Goal: Contribute content: Contribute content

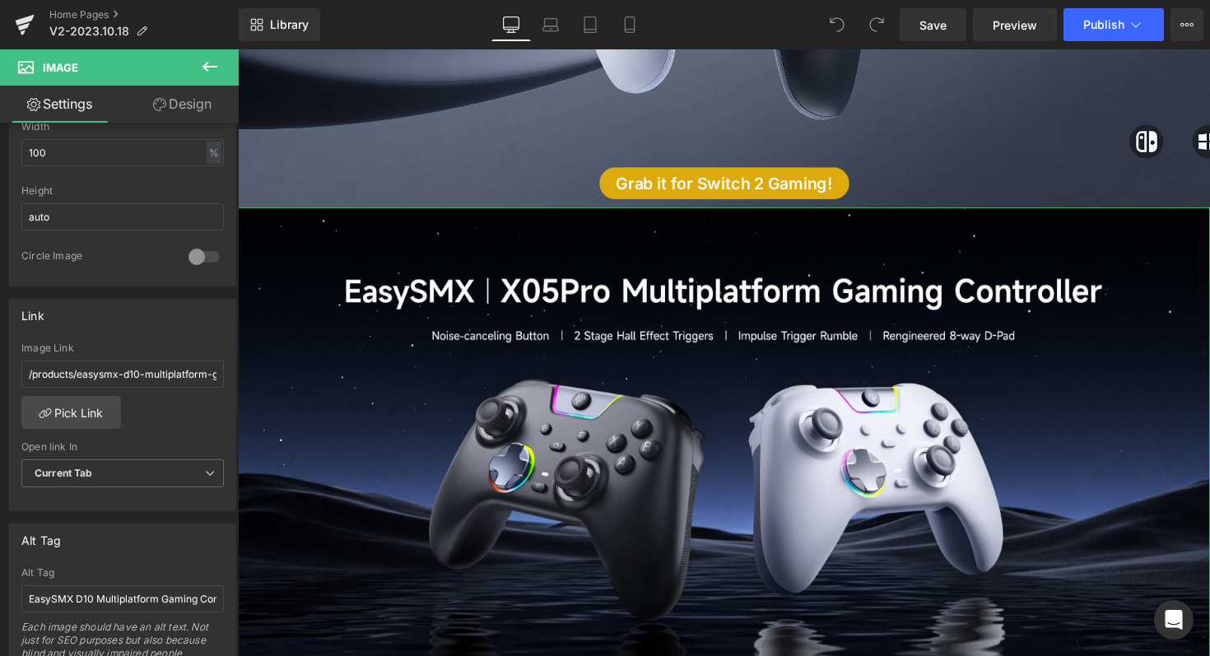
scroll to position [569, 0]
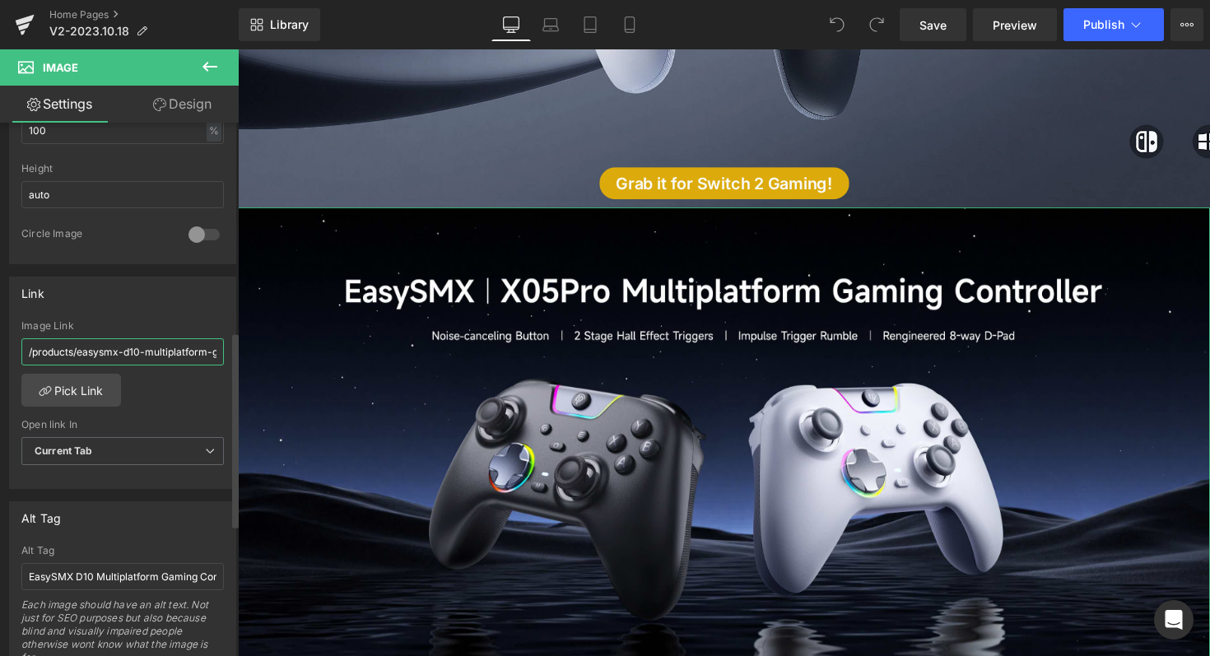
click at [142, 352] on input "/products/easysmx-d10-multiplatform-gaming-controller-with-tmr-joysticks-easypo…" at bounding box center [122, 351] width 203 height 27
click at [84, 383] on link "Pick Link" at bounding box center [71, 390] width 100 height 33
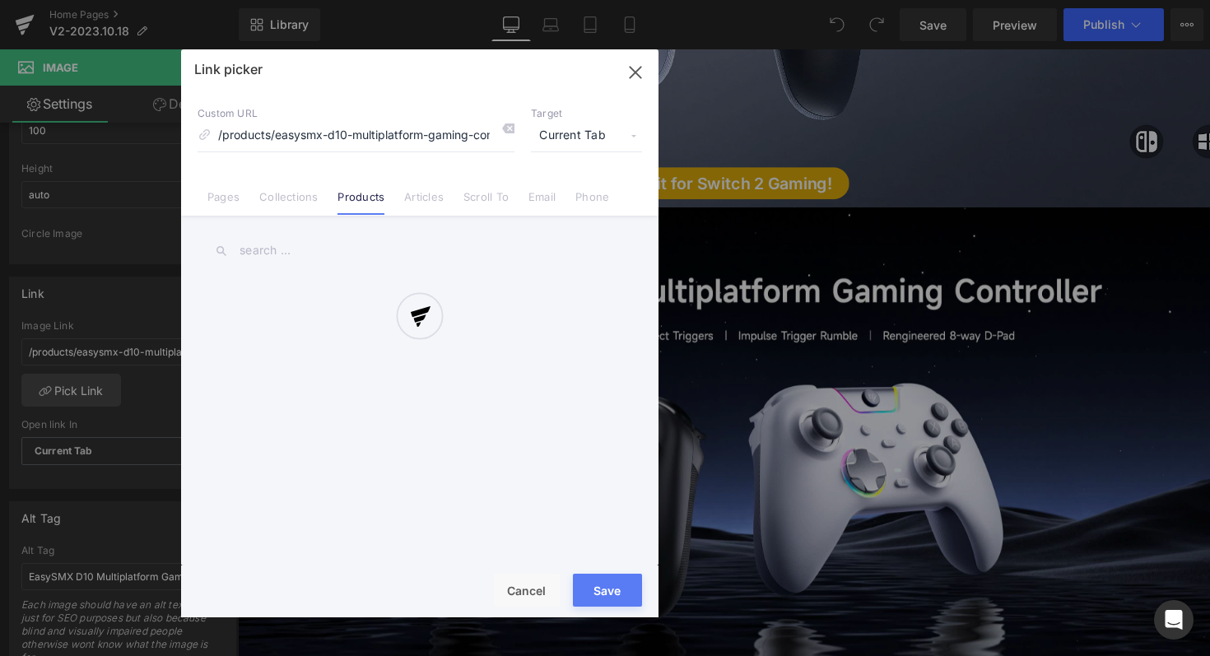
click at [509, 128] on div at bounding box center [420, 333] width 478 height 568
click at [510, 127] on div at bounding box center [420, 333] width 478 height 568
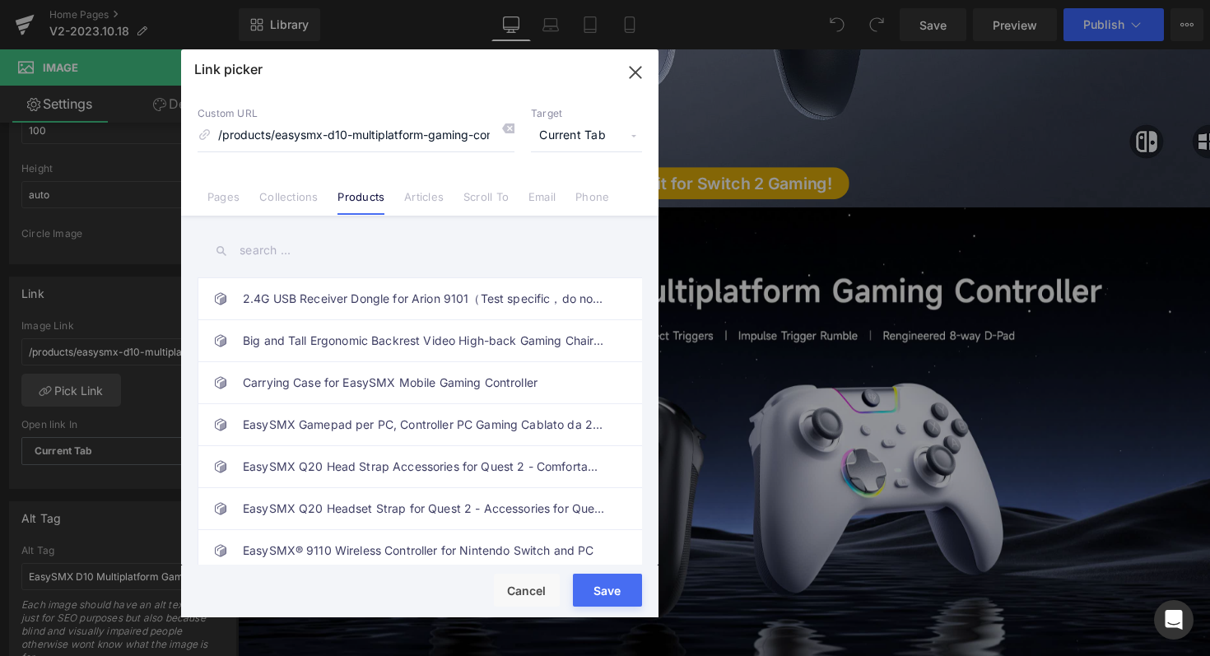
click at [510, 127] on icon at bounding box center [507, 128] width 13 height 13
click at [381, 139] on input at bounding box center [356, 135] width 317 height 31
type input "x05"
click at [420, 261] on input "text" at bounding box center [420, 250] width 445 height 37
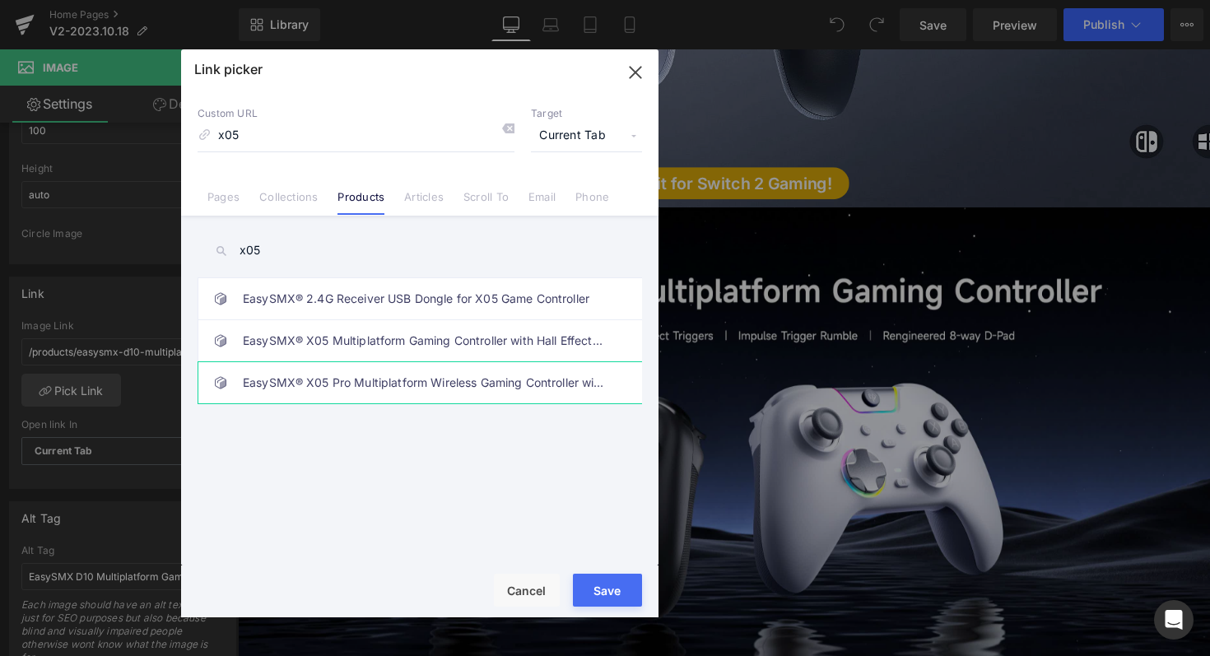
type input "x05"
click at [407, 382] on link "EasySMX® X05 Pro Multiplatform Wireless Gaming Controller with Noise-canceling …" at bounding box center [424, 382] width 362 height 41
type input "/products/easysmx-x05-pro-multiplatform-wireless-gaming-controller-with-noise-c…"
drag, startPoint x: 412, startPoint y: 135, endPoint x: 161, endPoint y: 134, distance: 250.3
click at [161, 134] on div "Link picker Back to Library Insert Custom URL /products/easysmx-x05-pro-multipl…" at bounding box center [605, 328] width 1210 height 656
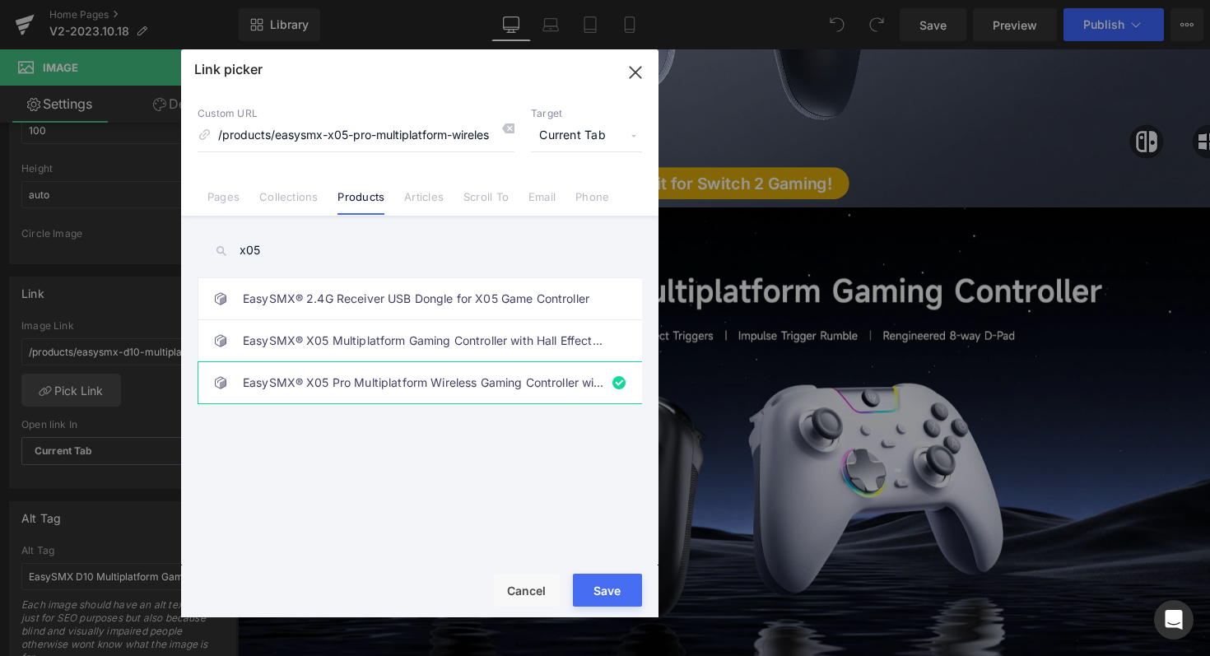
click at [606, 594] on div "Rendering Content" at bounding box center [605, 591] width 101 height 18
click at [615, 604] on button "Save" at bounding box center [607, 590] width 69 height 33
type input "/products/easysmx-x05-pro-multiplatform-wireless-gaming-controller-with-noise-c…"
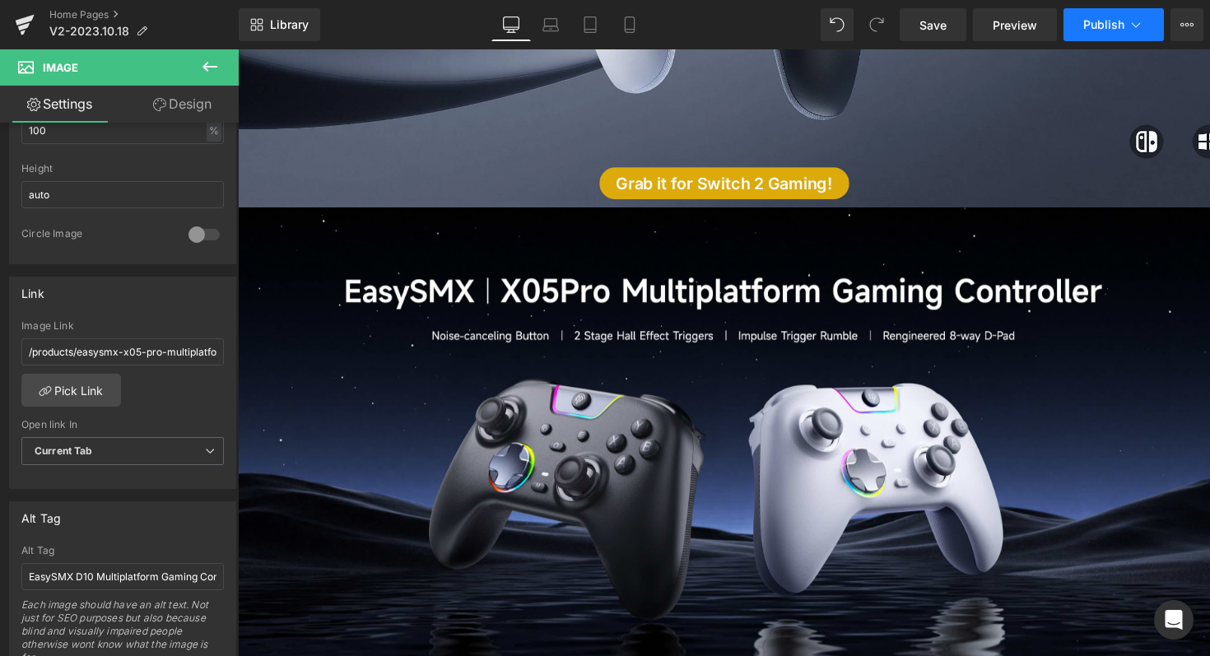
click at [1117, 31] on button "Publish" at bounding box center [1114, 24] width 100 height 33
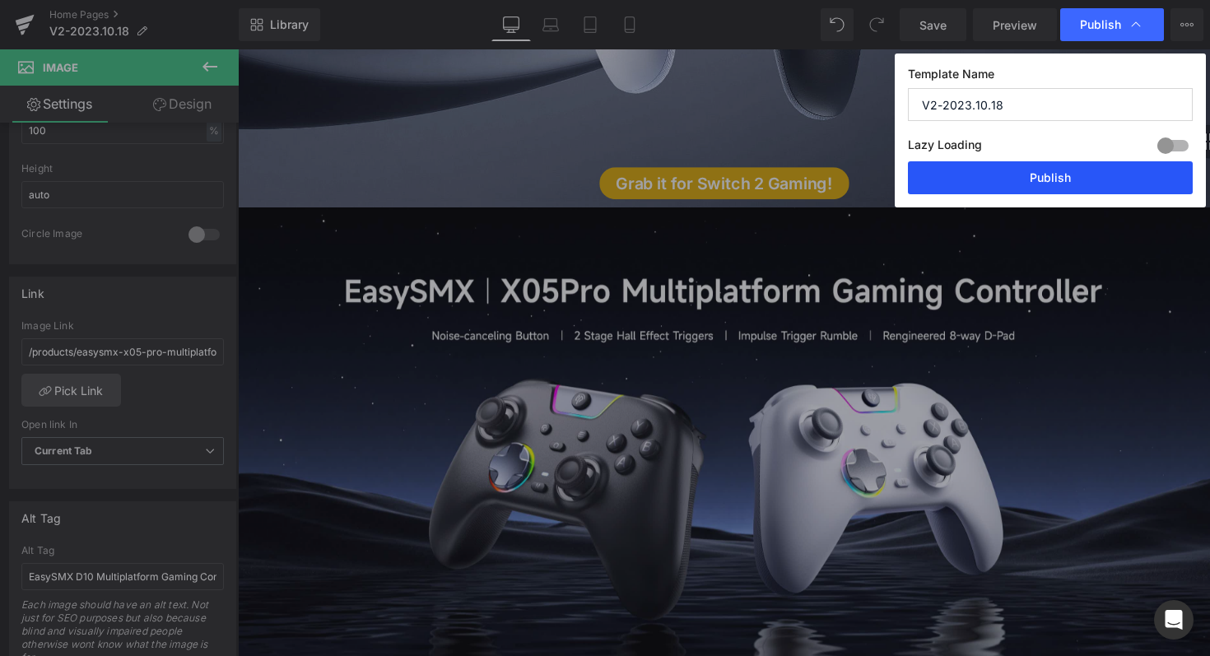
click at [1070, 176] on button "Publish" at bounding box center [1050, 177] width 285 height 33
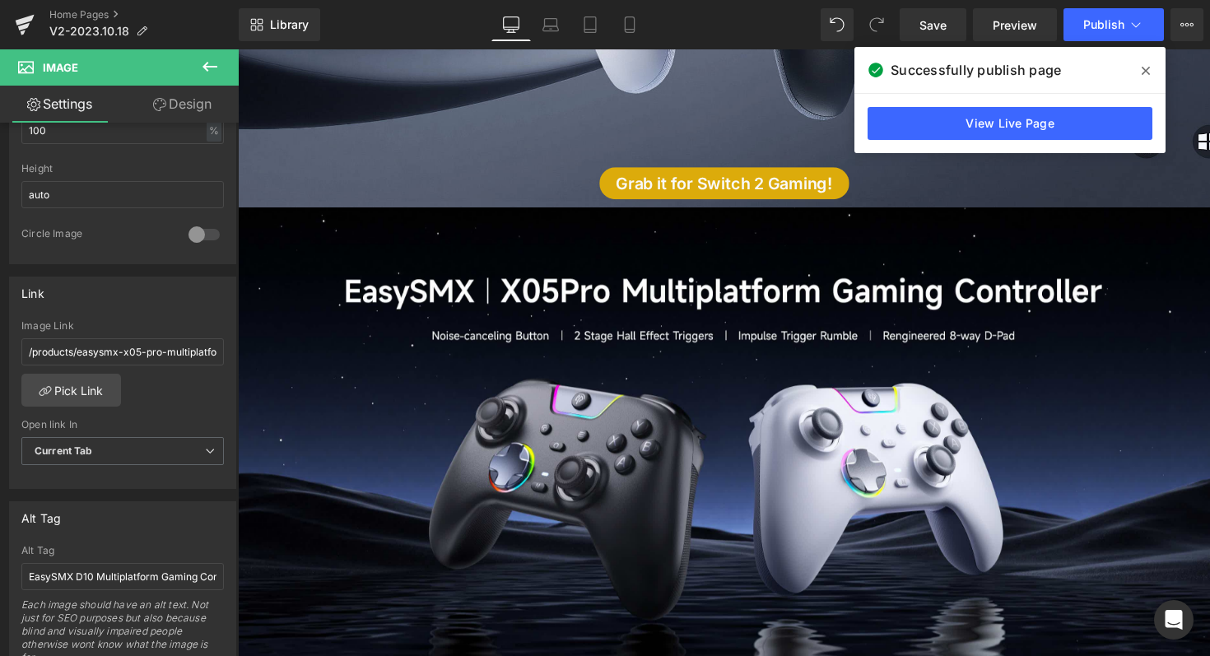
click at [1149, 76] on icon at bounding box center [1146, 70] width 8 height 13
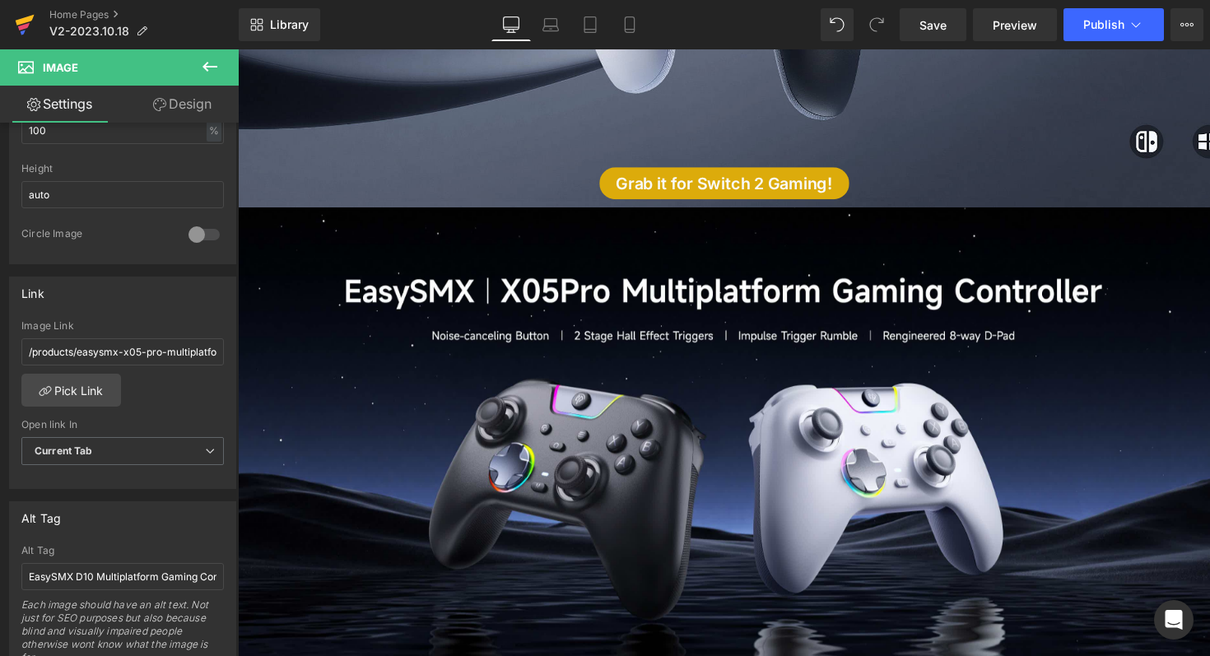
click at [19, 23] on icon at bounding box center [25, 20] width 19 height 11
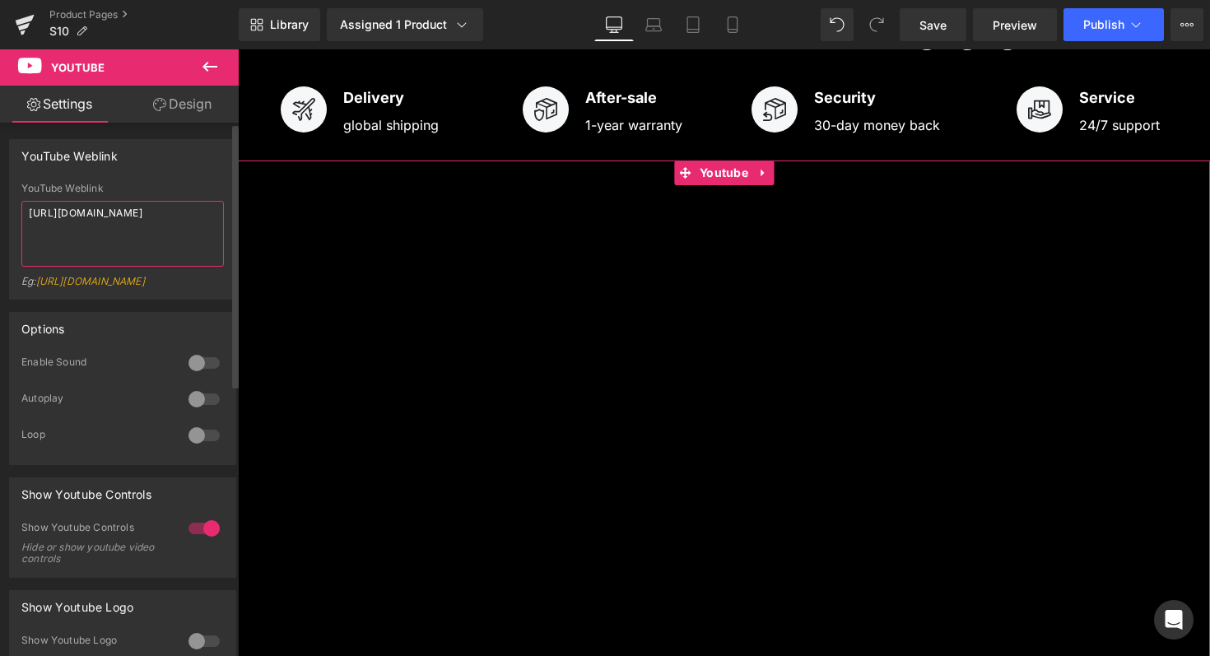
click at [128, 228] on textarea "https://youtu.be/v5-l1HKsnRM" at bounding box center [122, 234] width 203 height 66
paste textarea "www.youtube.com/watch?v=Q-aoY3eOCdw"
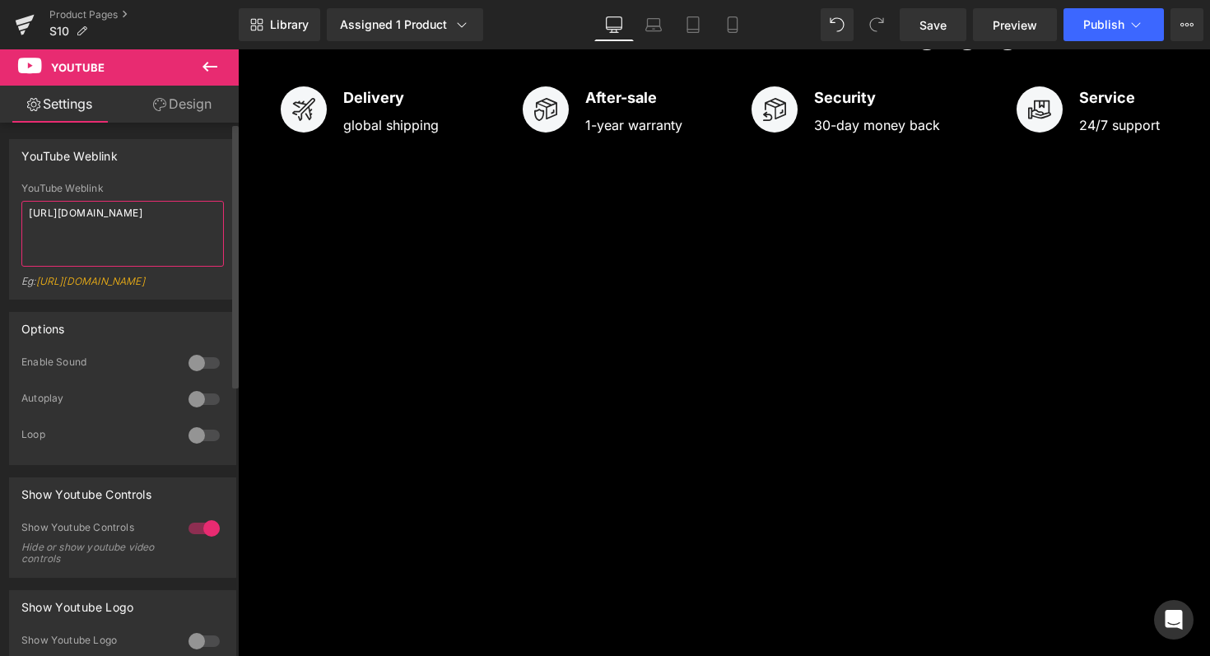
type textarea "https://www.youtube.com/watch?v=Q-aoY3eOCdw"
click at [167, 167] on div "YouTube Weblink" at bounding box center [123, 155] width 226 height 31
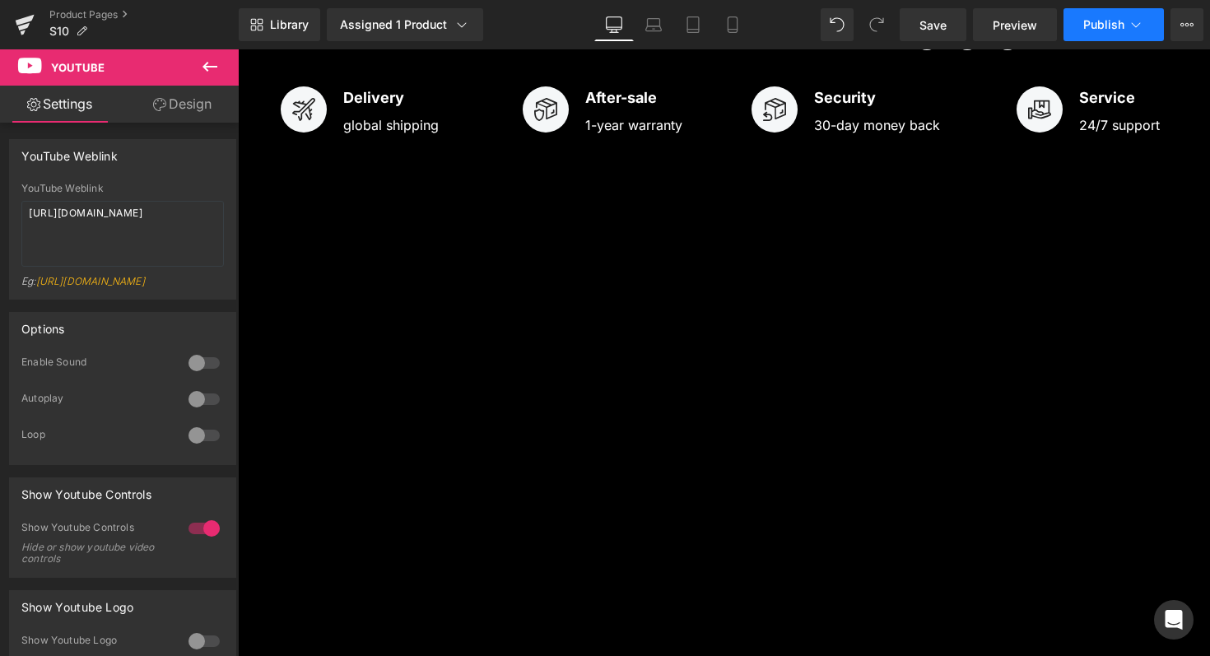
click at [1103, 34] on button "Publish" at bounding box center [1114, 24] width 100 height 33
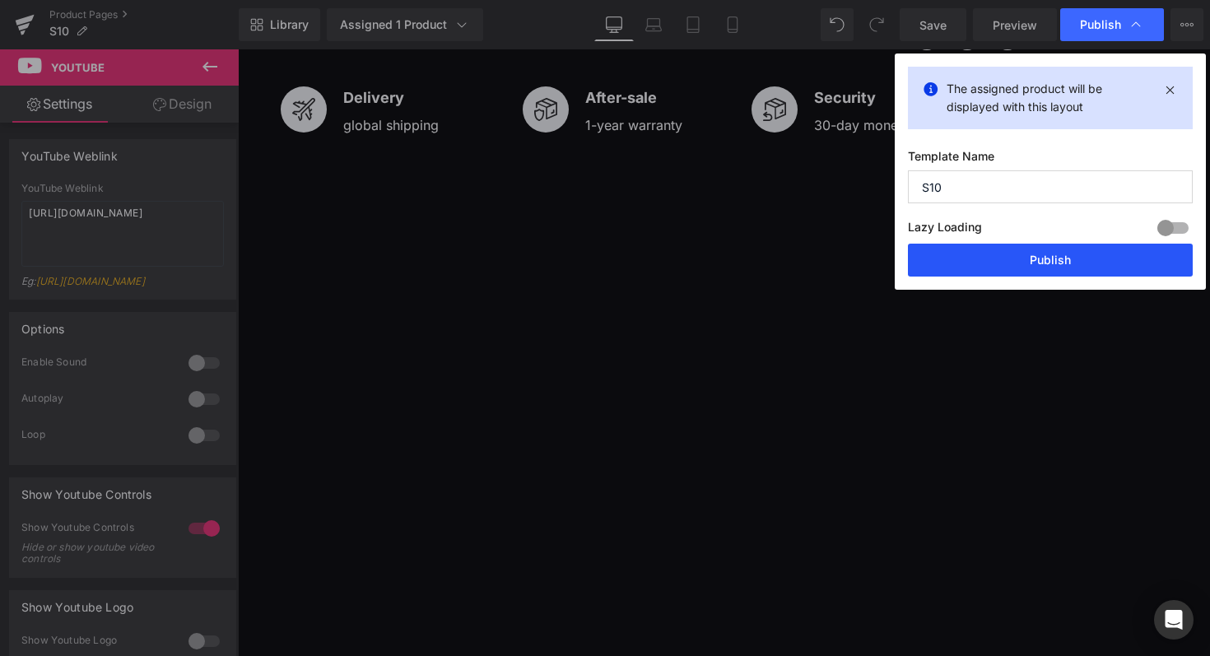
click at [1046, 258] on button "Publish" at bounding box center [1050, 260] width 285 height 33
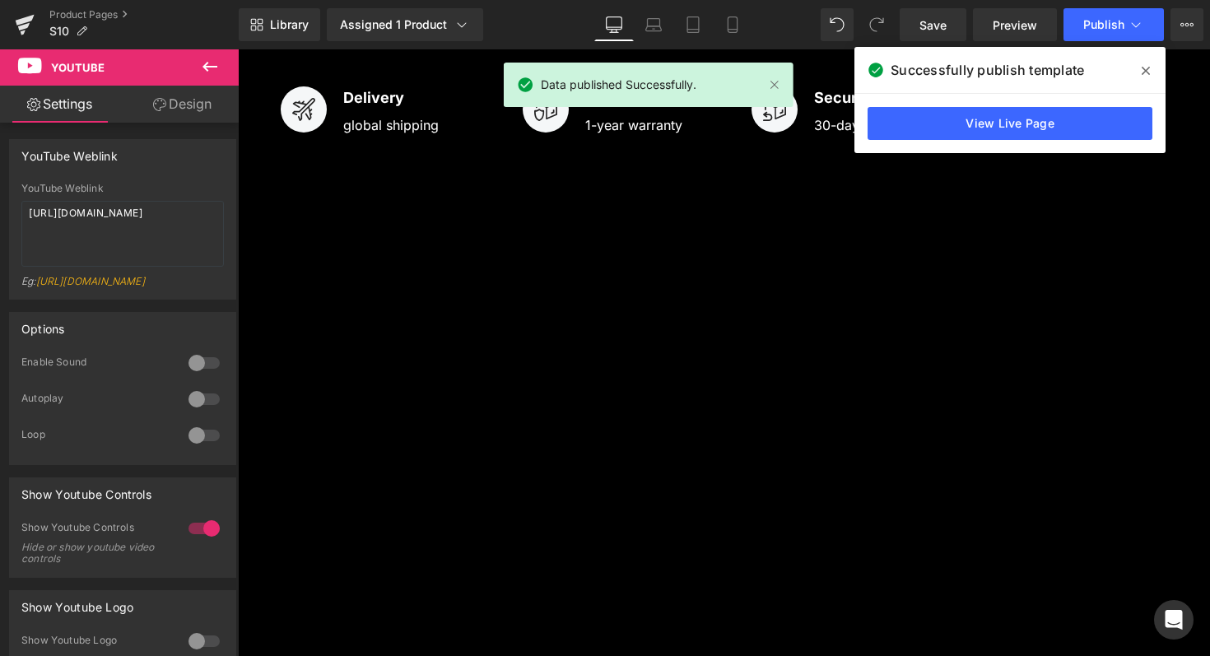
click at [1147, 71] on icon at bounding box center [1146, 70] width 8 height 13
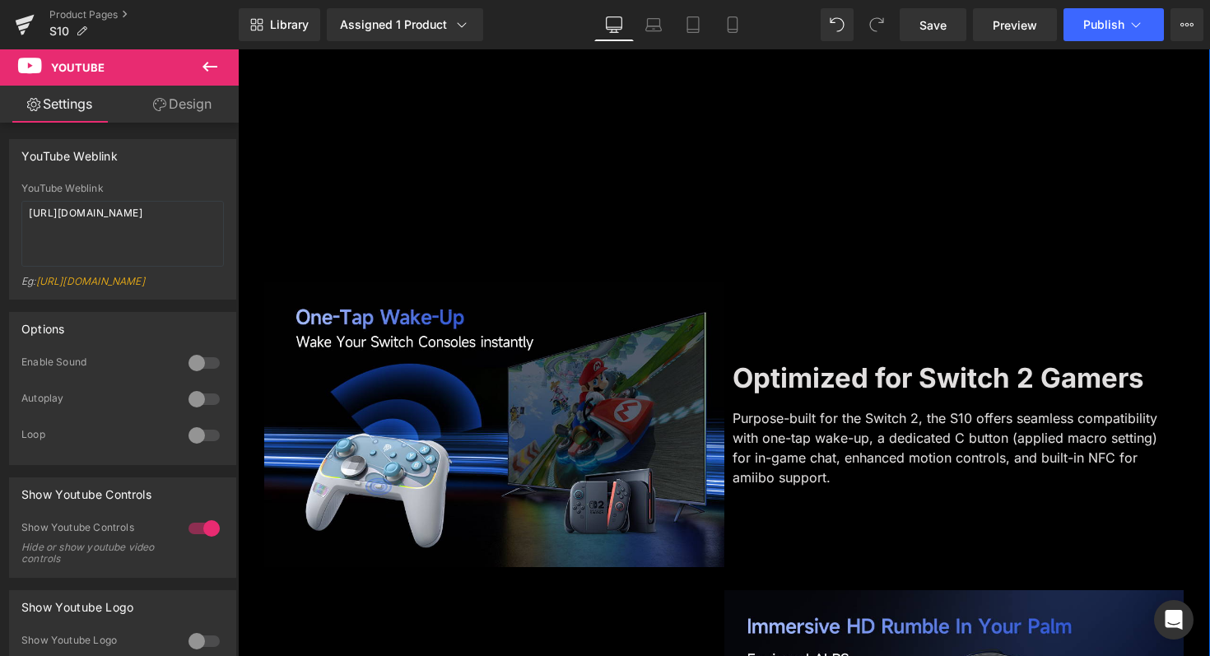
scroll to position [1569, 0]
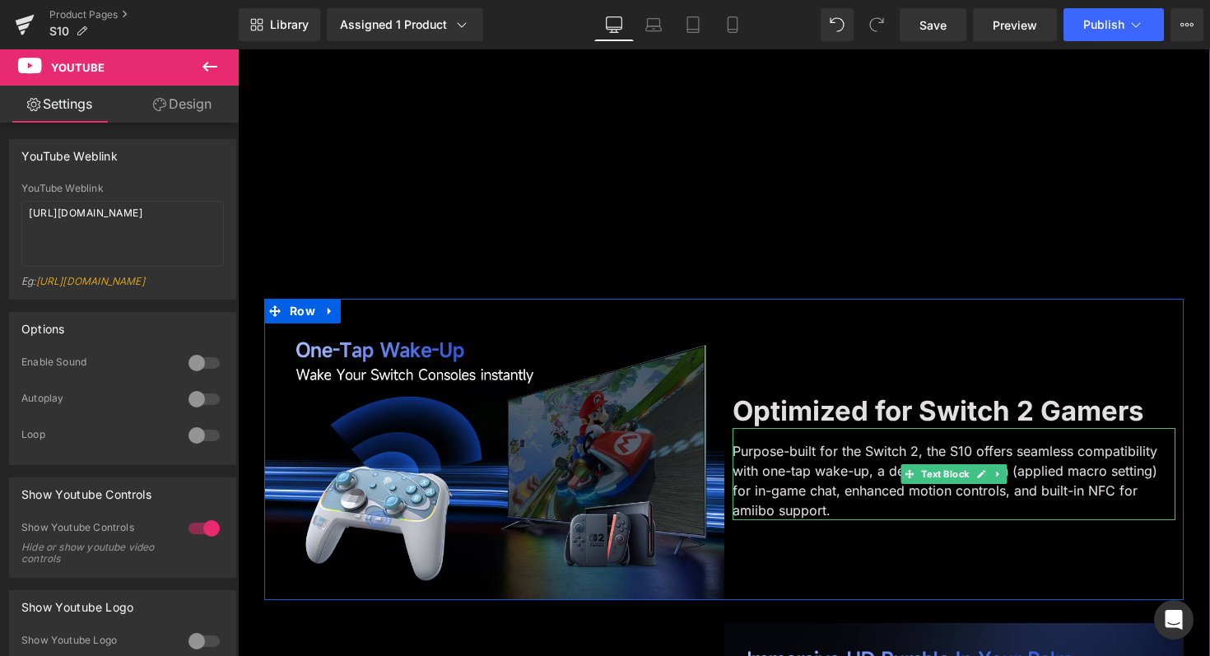
click at [949, 450] on p "Purpose-built for the Switch 2, the S10 offers seamless compatibility with one-…" at bounding box center [955, 480] width 444 height 79
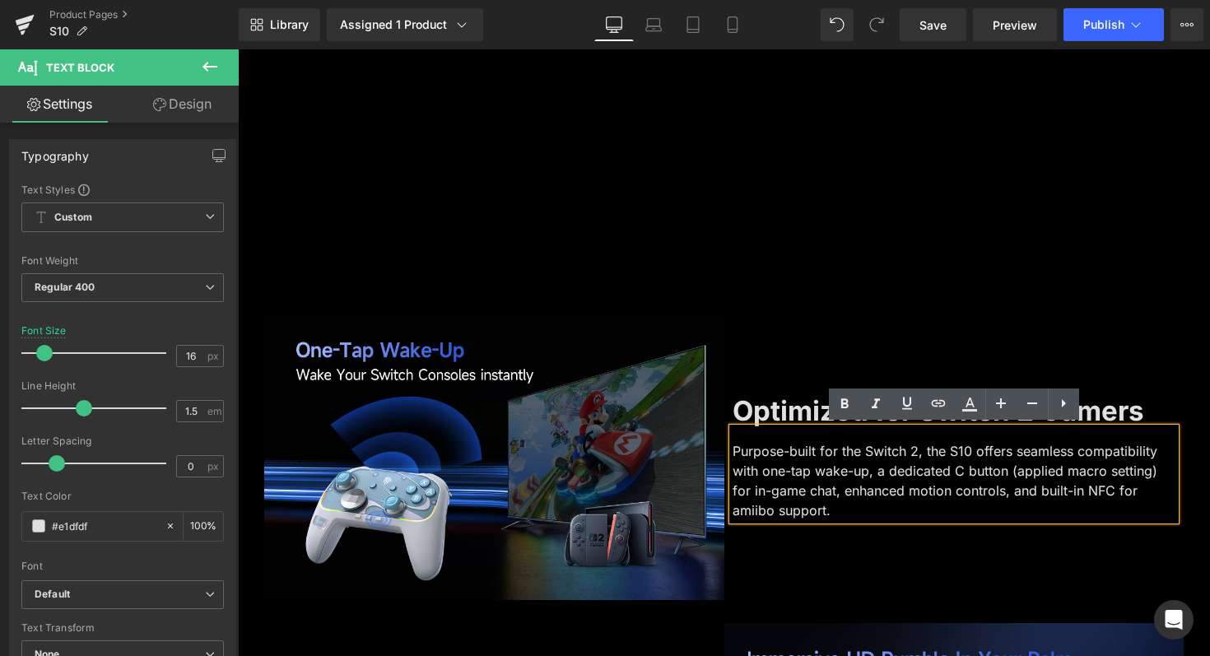
click at [926, 550] on div "Optimized for Switch 2 Gamers Text Block Purpose-built for the Switch 2, the S1…" at bounding box center [955, 457] width 460 height 284
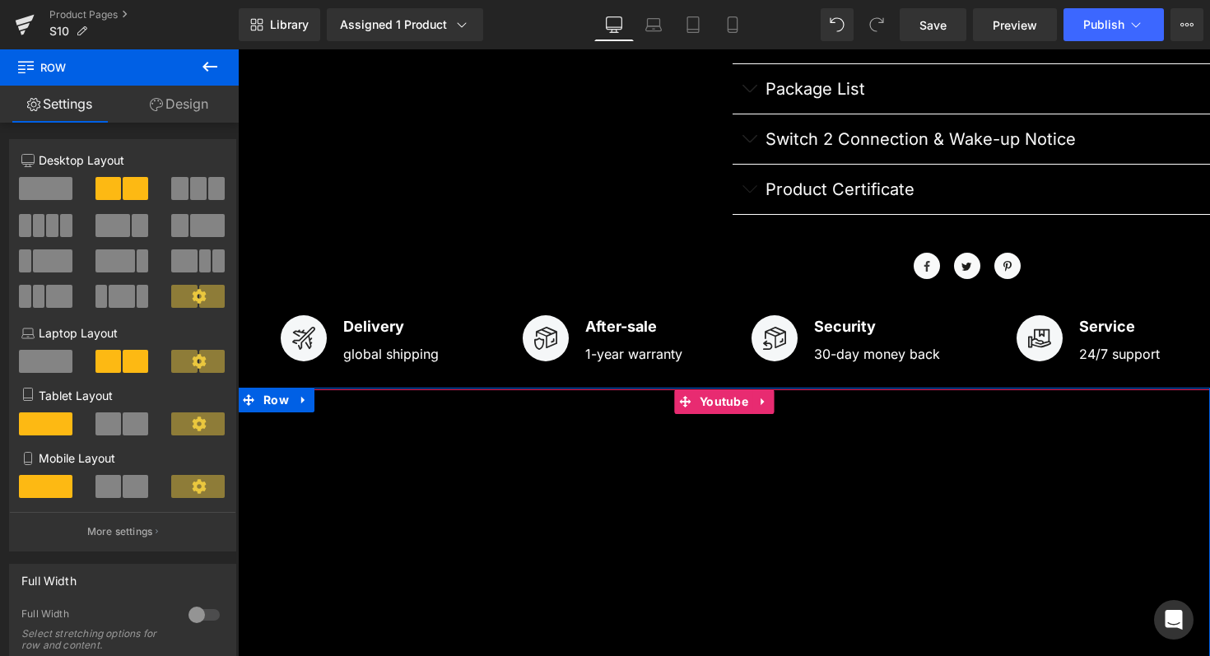
scroll to position [826, 0]
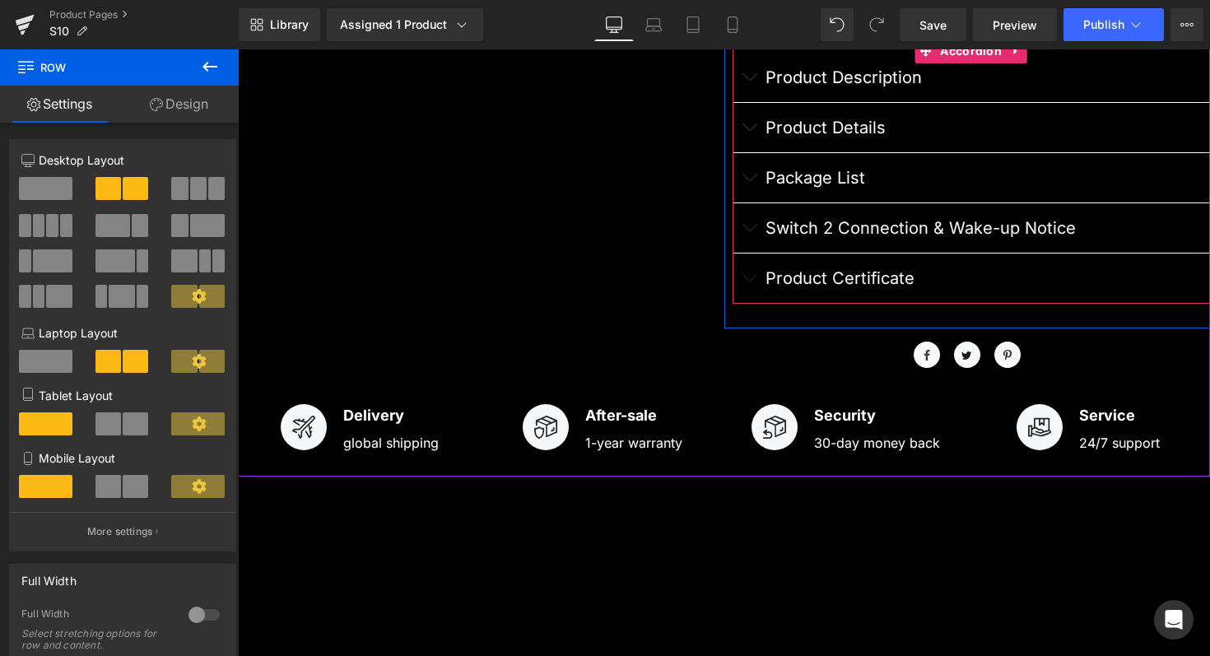
click at [755, 221] on button "button" at bounding box center [749, 227] width 33 height 49
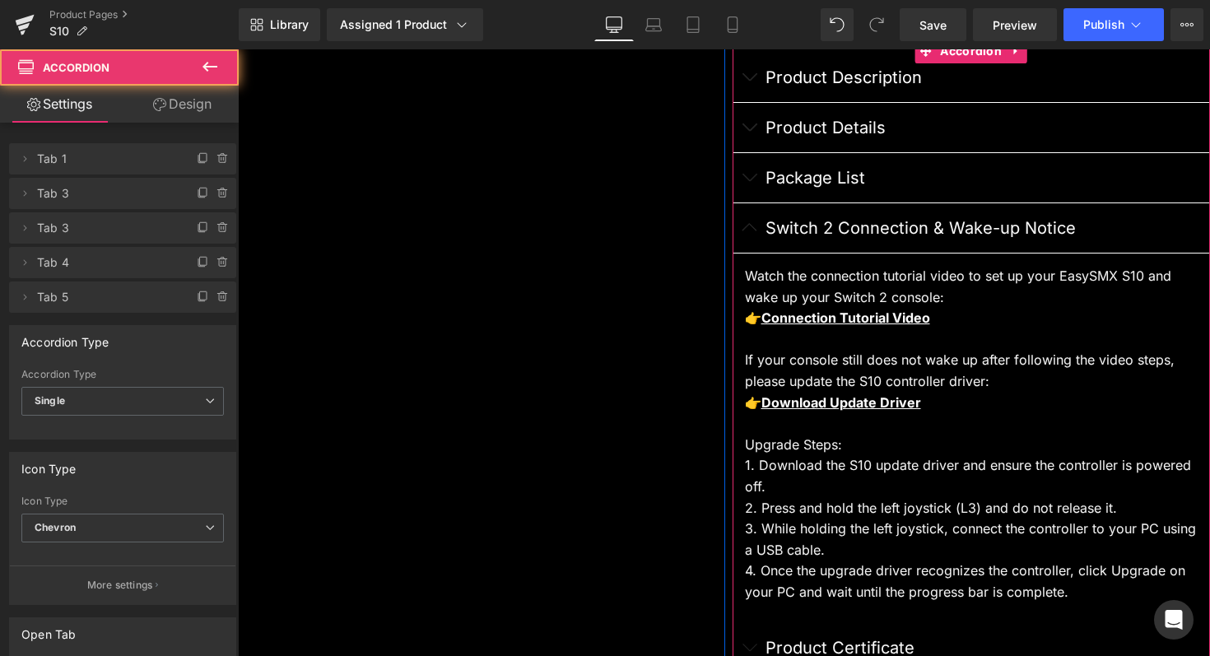
click at [755, 221] on button "button" at bounding box center [749, 227] width 33 height 49
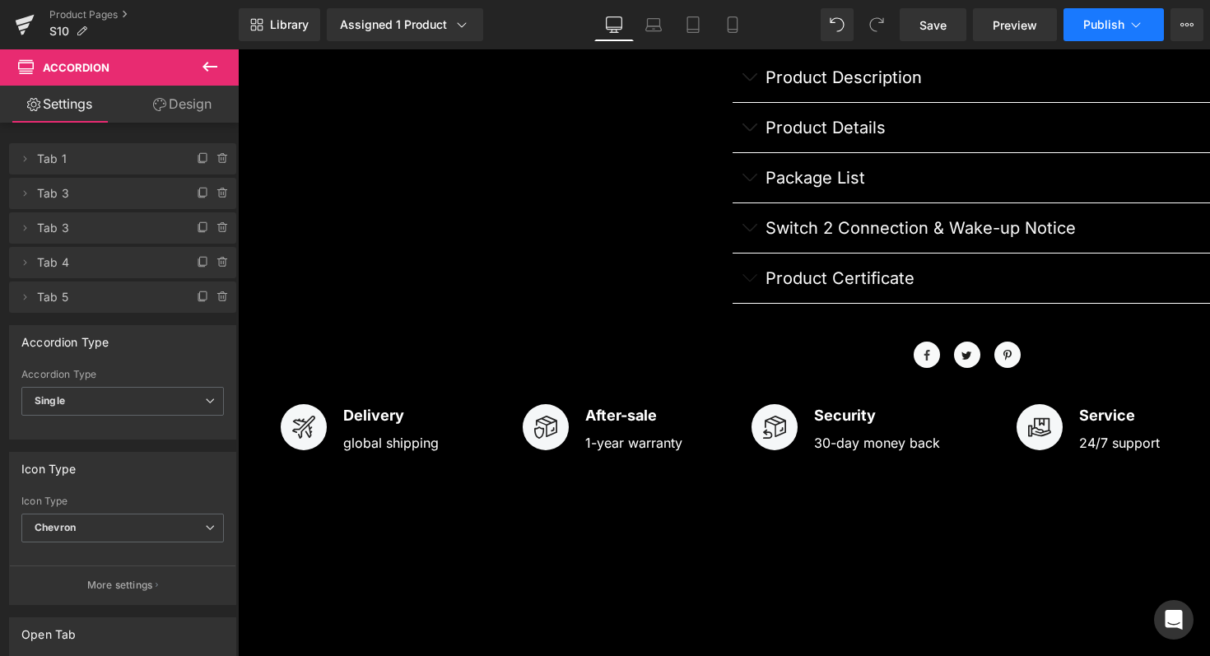
click at [1088, 28] on span "Publish" at bounding box center [1104, 24] width 41 height 13
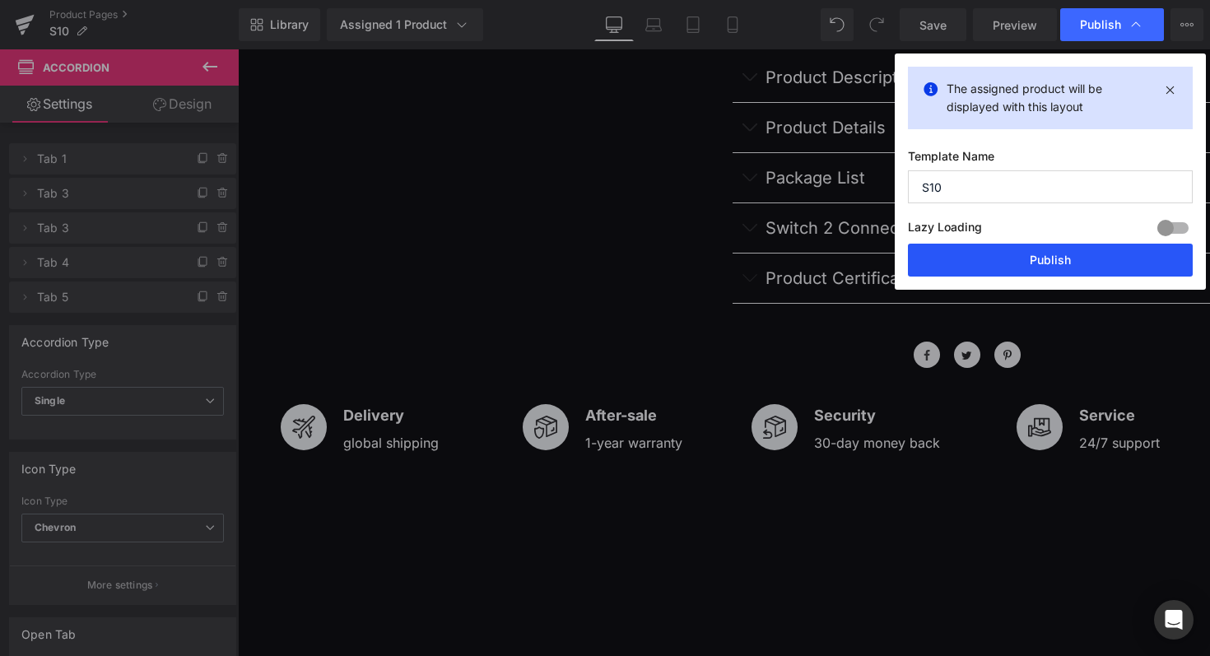
drag, startPoint x: 1041, startPoint y: 262, endPoint x: 803, endPoint y: 212, distance: 243.2
click at [1041, 262] on button "Publish" at bounding box center [1050, 260] width 285 height 33
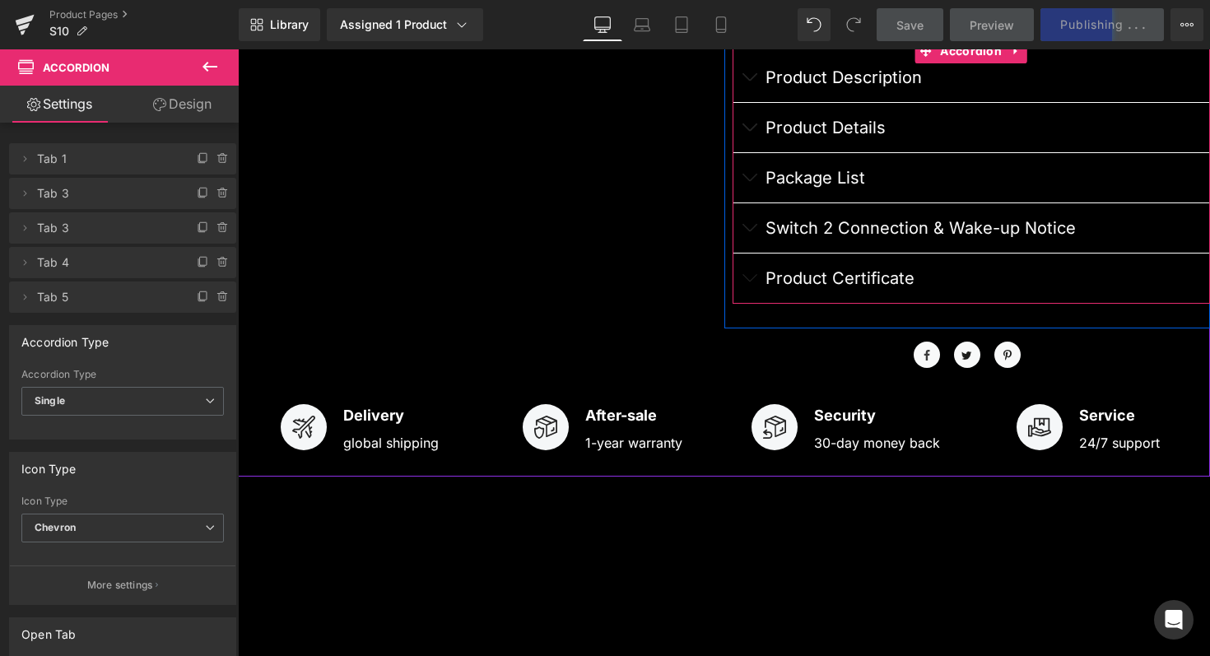
click at [753, 275] on button "button" at bounding box center [749, 278] width 33 height 49
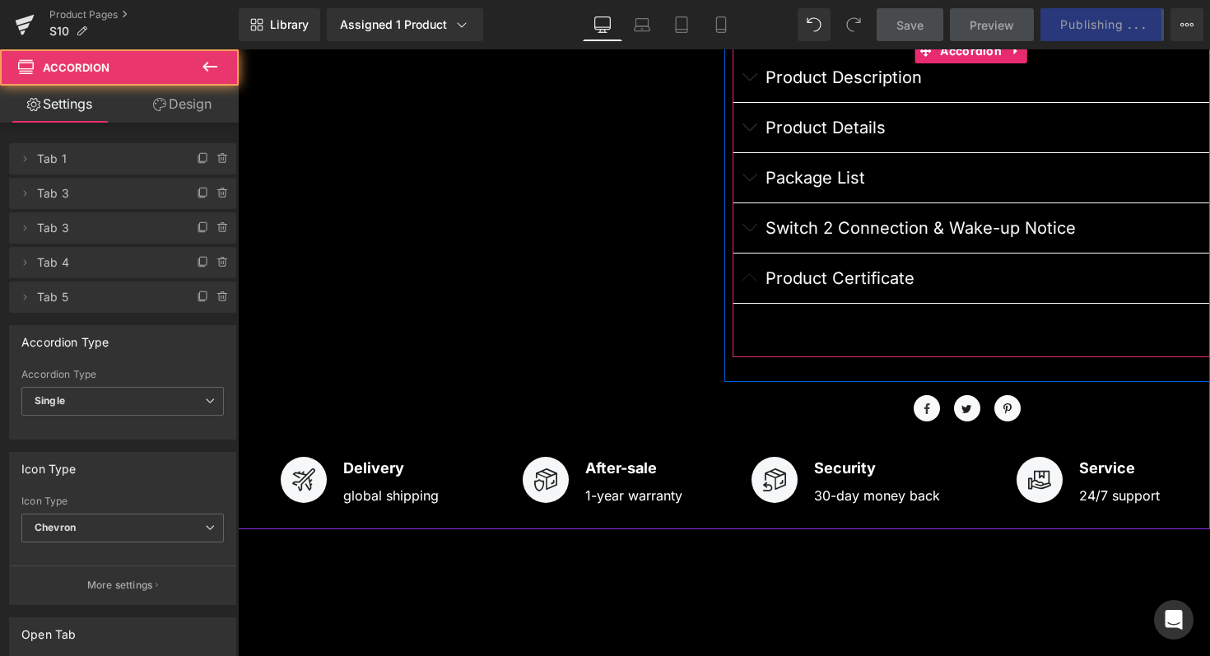
click at [753, 275] on button "button" at bounding box center [749, 278] width 33 height 49
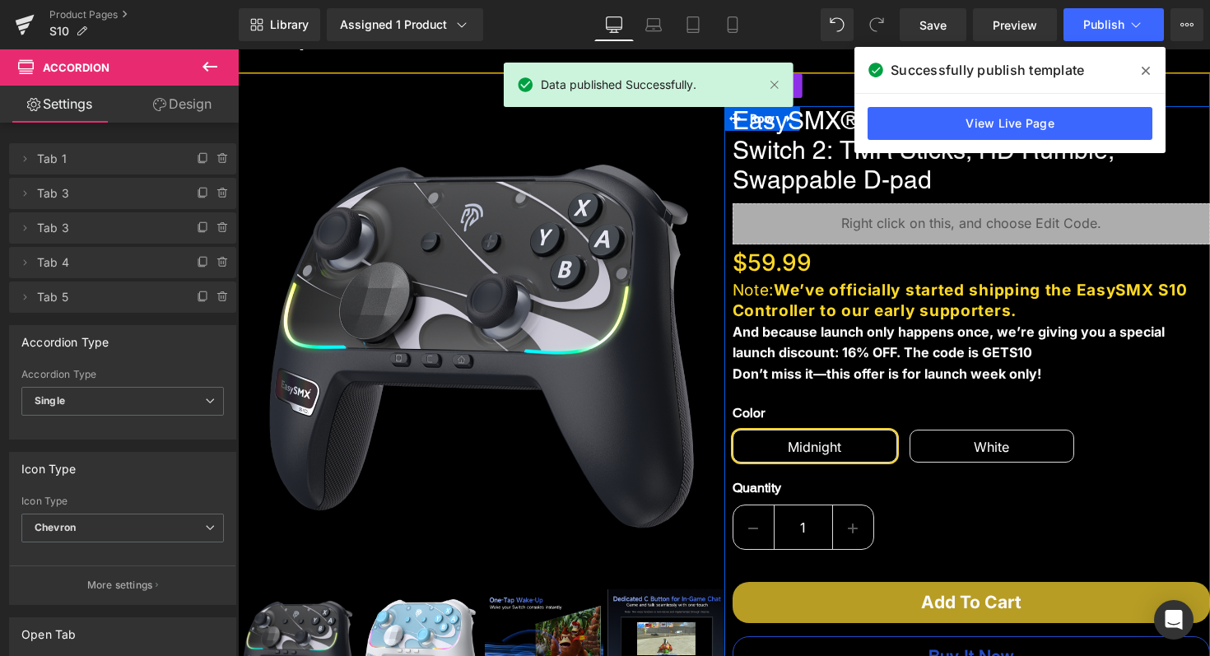
scroll to position [39, 0]
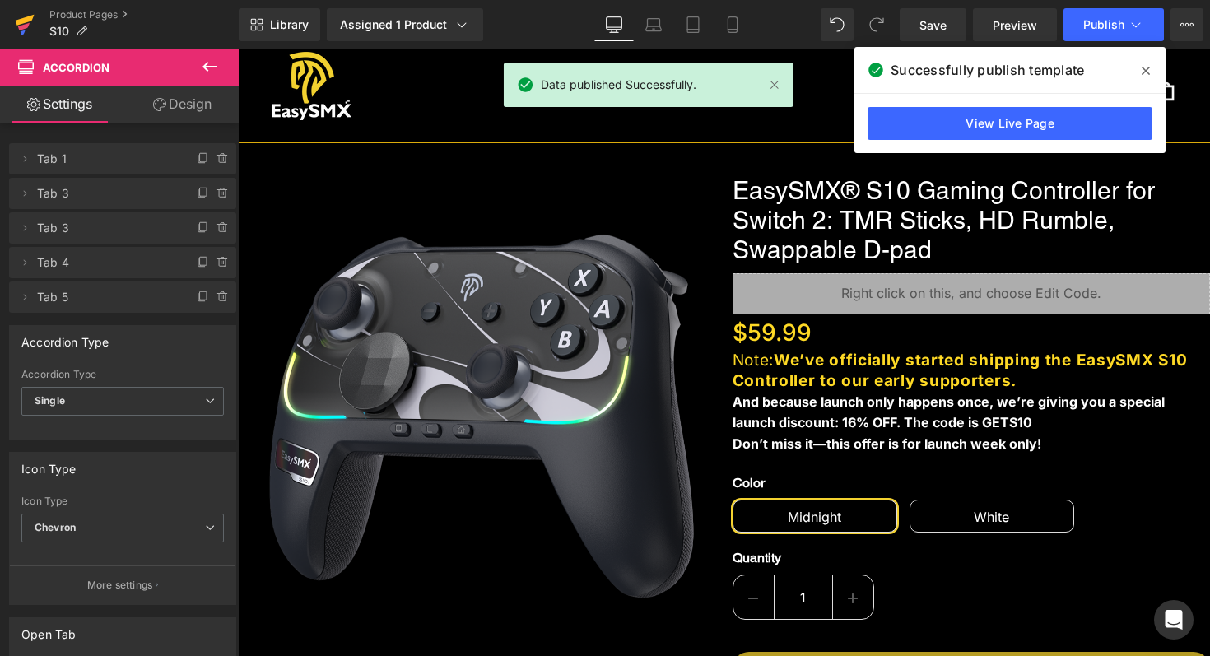
click at [24, 21] on icon at bounding box center [25, 20] width 19 height 11
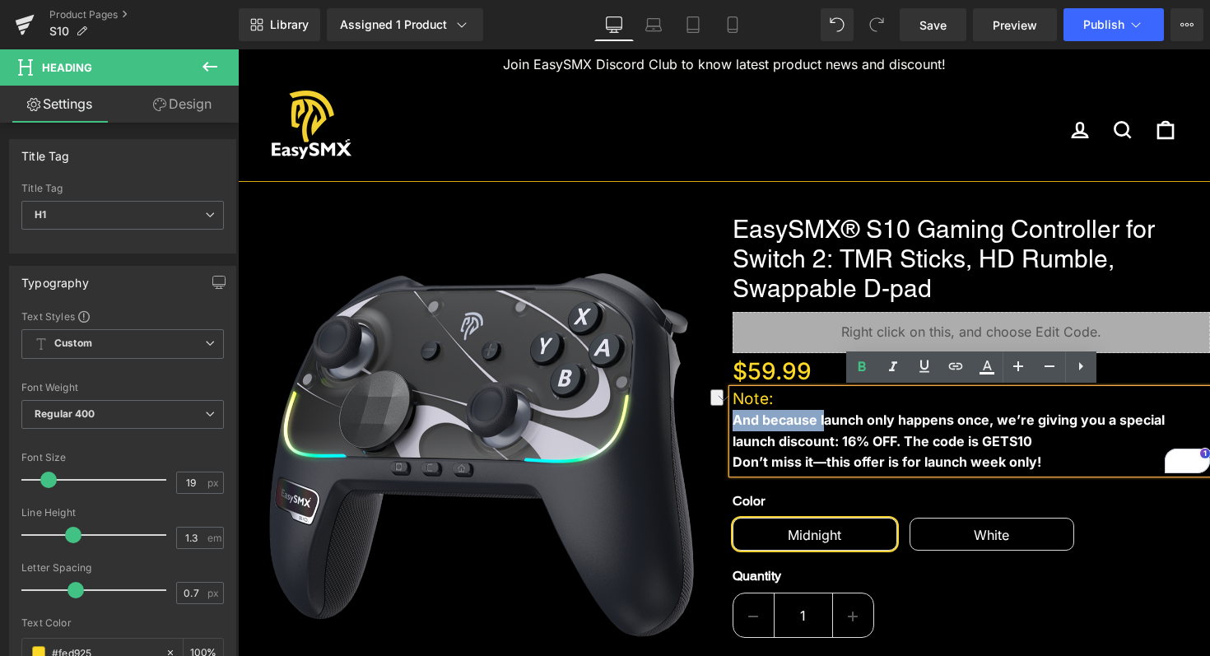
drag, startPoint x: 827, startPoint y: 418, endPoint x: 736, endPoint y: 419, distance: 90.6
click at [735, 419] on b "And because launch only happens once, we’re giving you a special launch discoun…" at bounding box center [949, 431] width 432 height 38
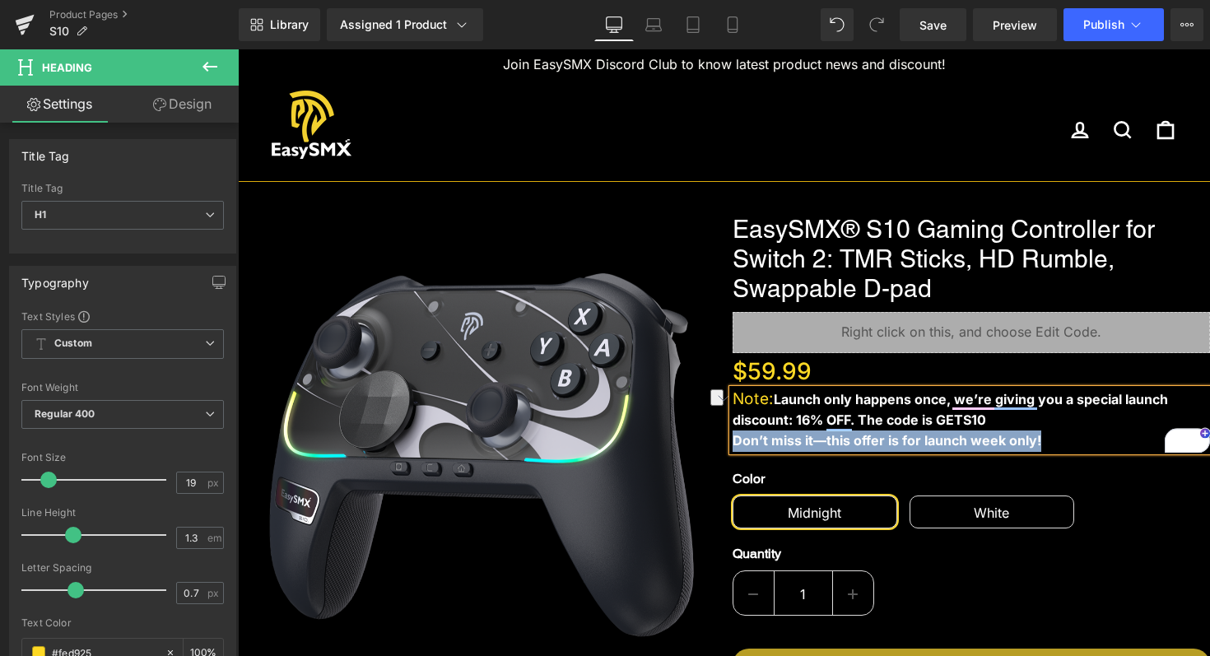
drag, startPoint x: 1047, startPoint y: 445, endPoint x: 735, endPoint y: 438, distance: 311.3
click at [735, 438] on div "Don’t miss it—this offer is for launch week only!" at bounding box center [972, 441] width 478 height 21
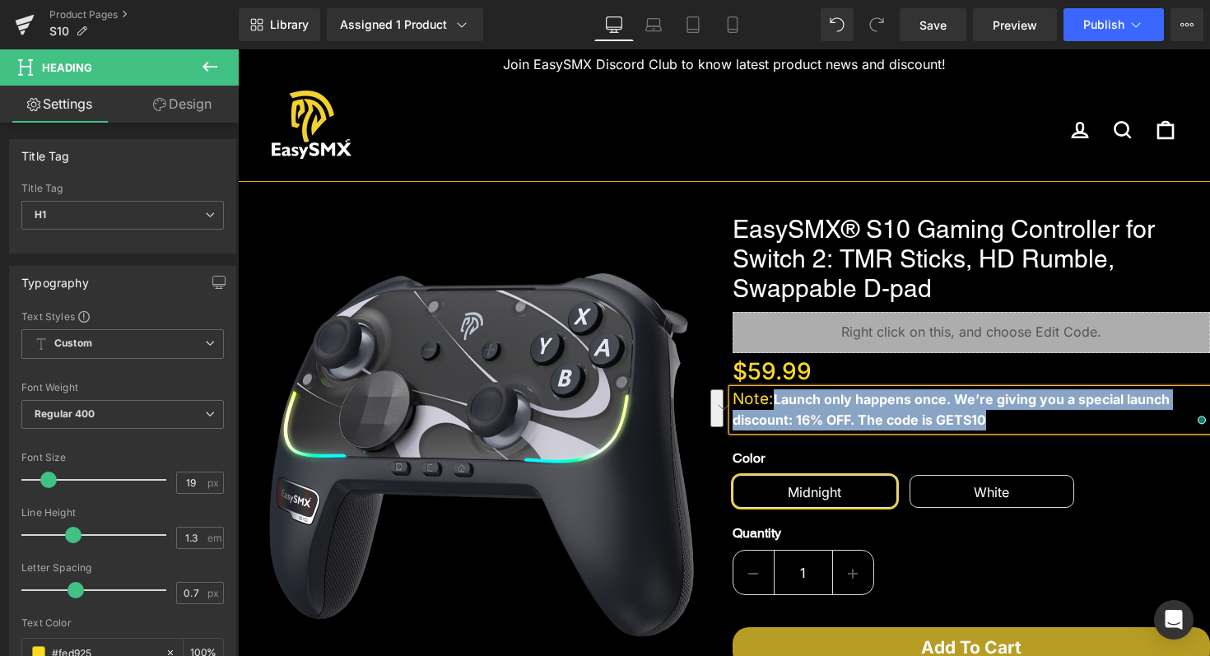
drag, startPoint x: 1010, startPoint y: 423, endPoint x: 781, endPoint y: 399, distance: 230.2
click at [781, 399] on h1 "Note: Launch only happens once. We’re giving you a special launch discount: 16%…" at bounding box center [972, 409] width 478 height 40
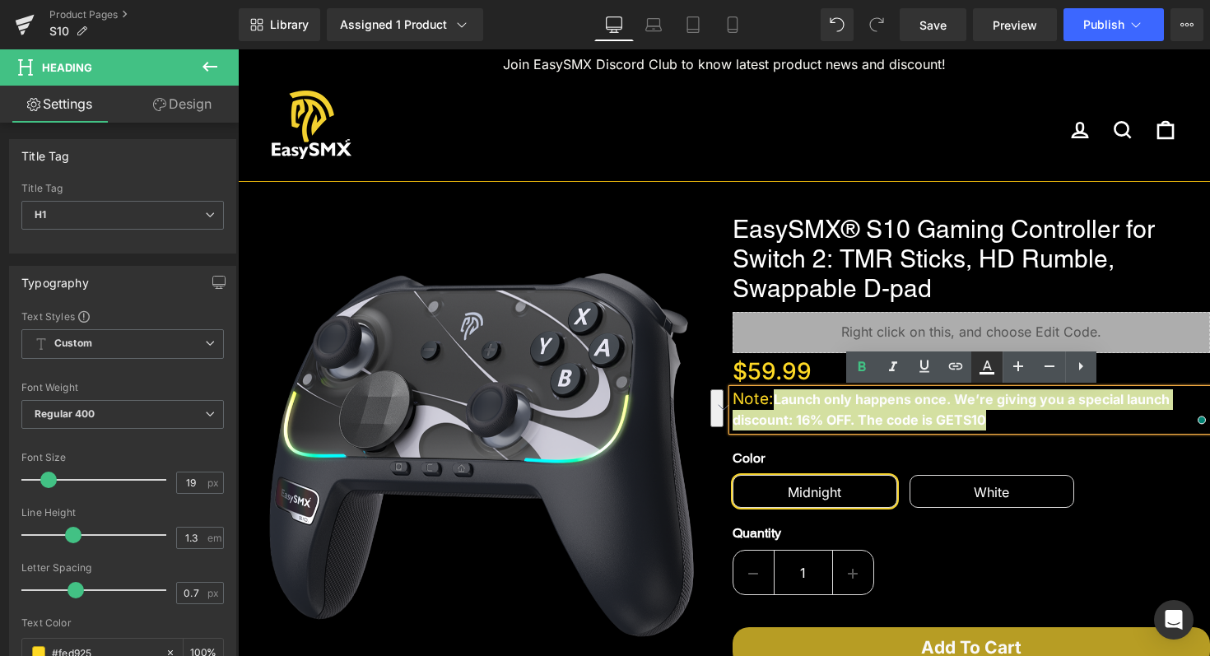
click at [992, 371] on icon at bounding box center [987, 367] width 20 height 20
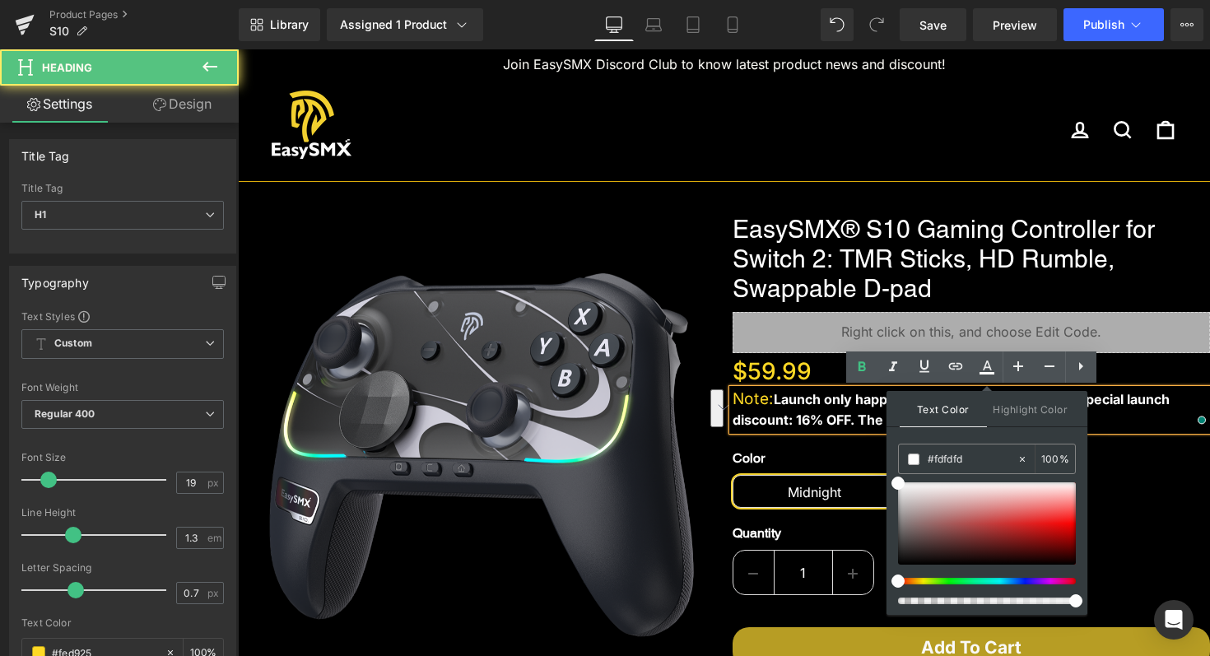
click at [758, 396] on h1 "Note: Launch only happens once. We’re giving you a special launch discount: 16%…" at bounding box center [972, 409] width 478 height 40
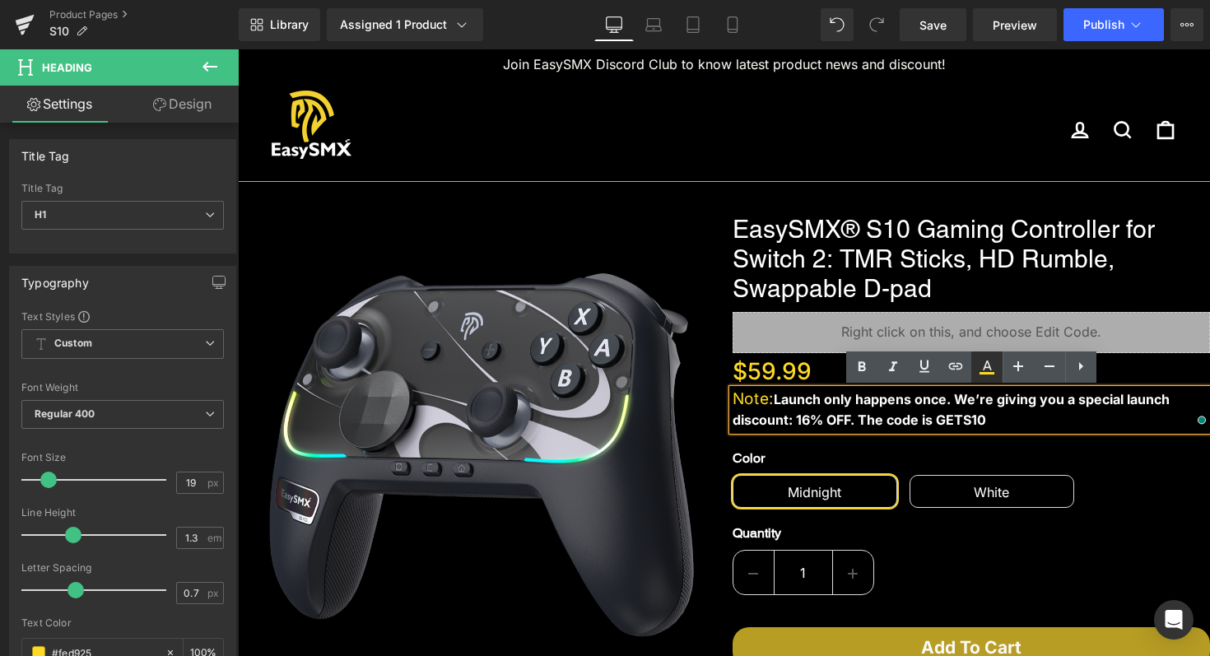
click at [995, 373] on icon at bounding box center [987, 367] width 20 height 20
type input "#fed925"
type input "100"
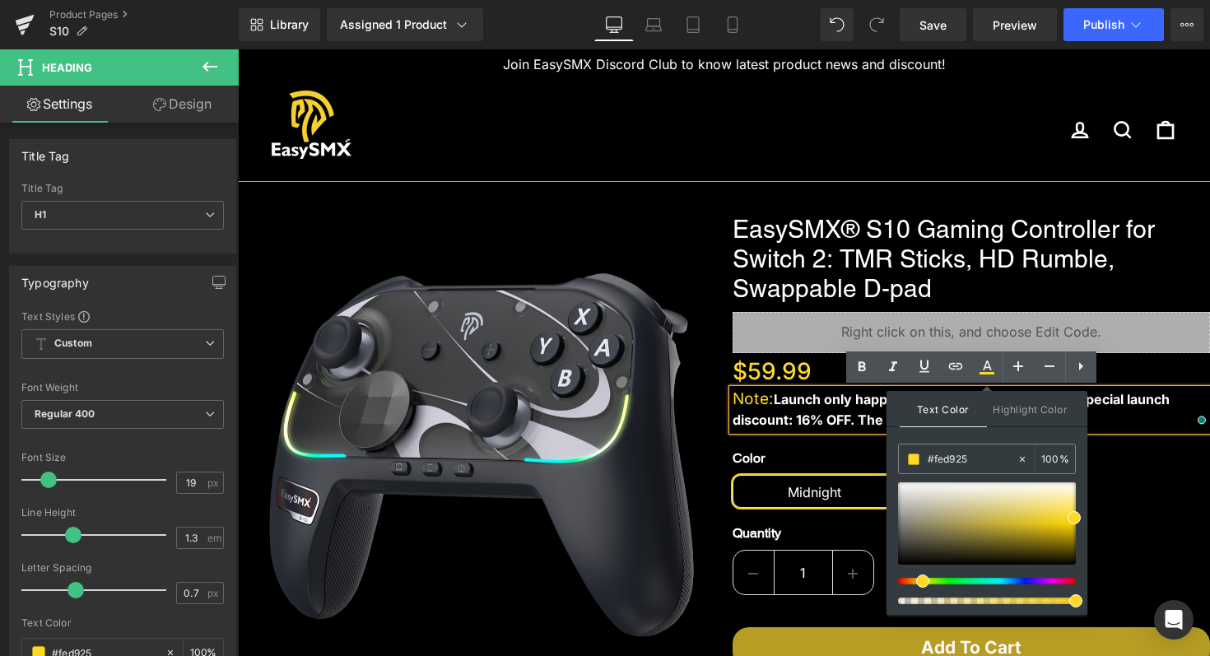
click at [851, 410] on h1 "Note: Launch only happens once. We’re giving you a special launch discount: 16%…" at bounding box center [972, 409] width 478 height 40
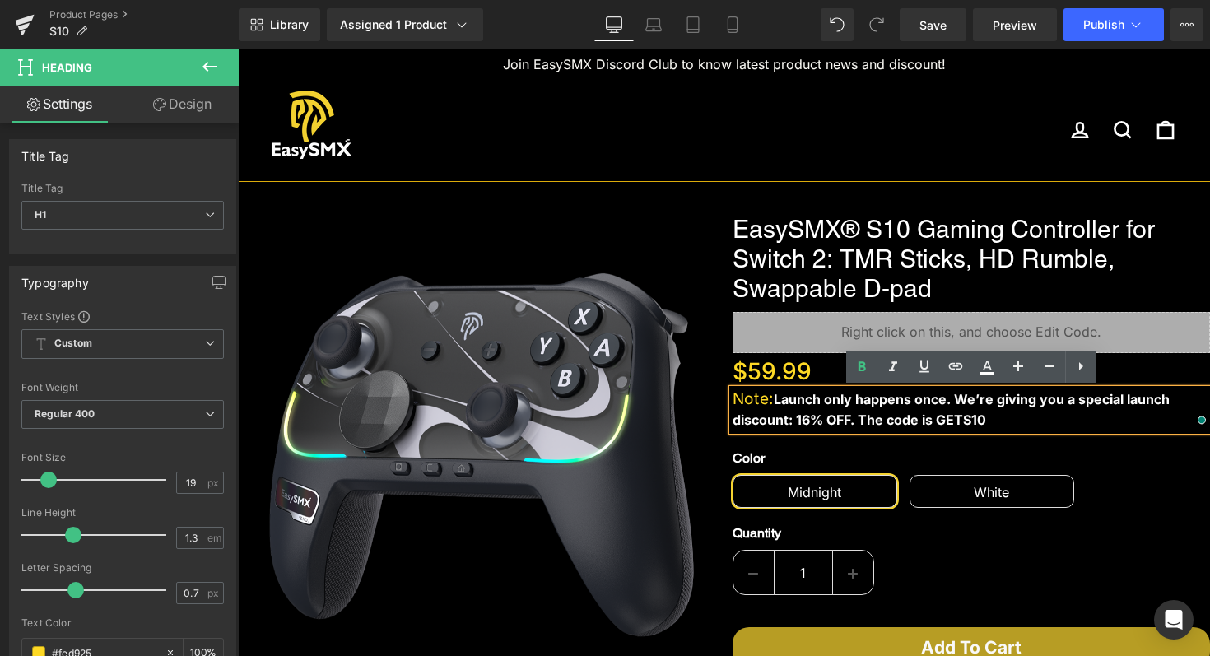
click at [989, 422] on h1 "Note: Launch only happens once. We’re giving you a special launch discount: 16%…" at bounding box center [972, 409] width 478 height 40
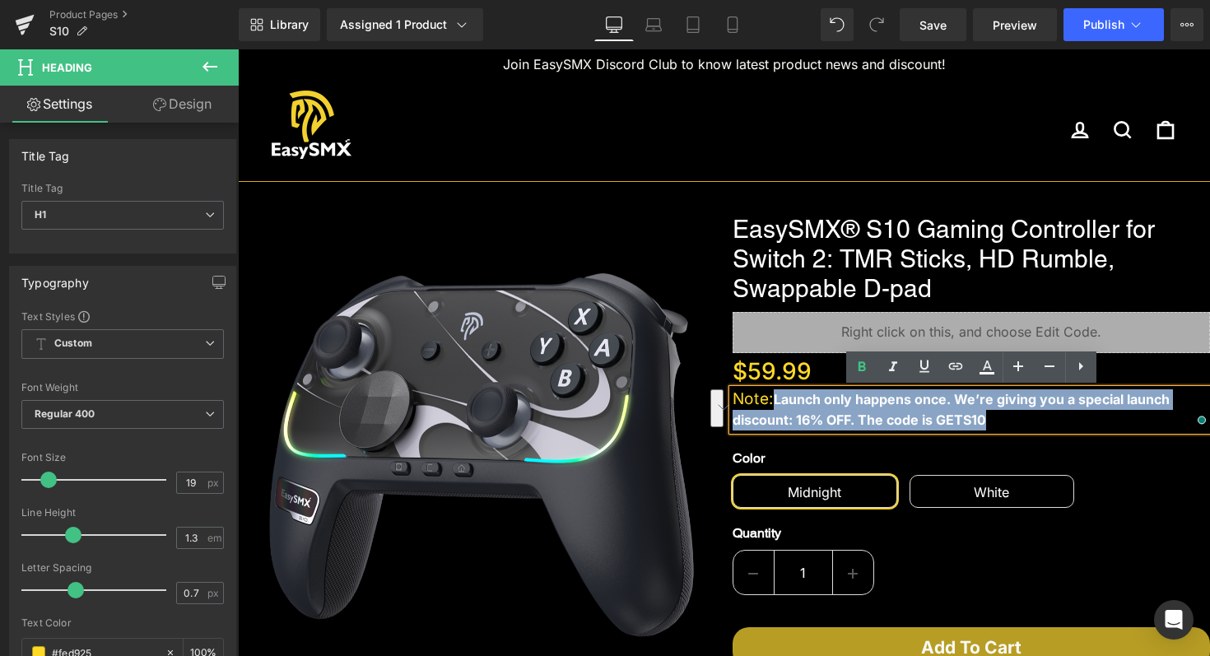
drag, startPoint x: 990, startPoint y: 423, endPoint x: 783, endPoint y: 403, distance: 207.7
click at [783, 403] on h1 "Note: Launch only happens once. We’re giving you a special launch discount: 16%…" at bounding box center [972, 409] width 478 height 40
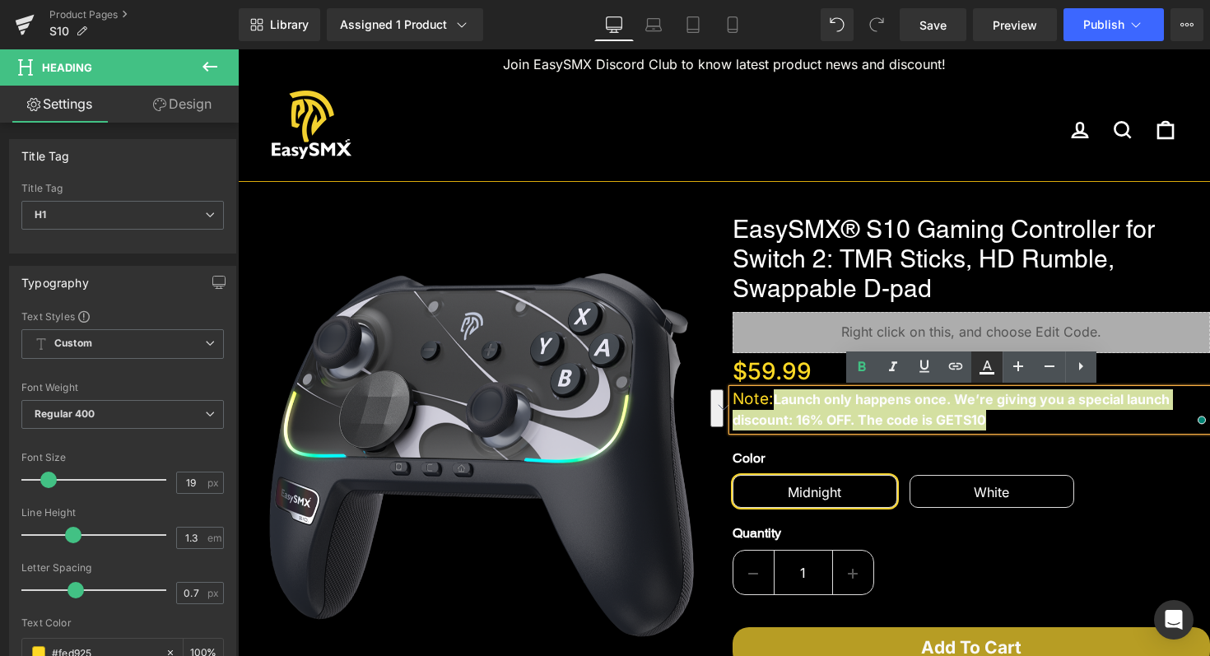
click at [988, 363] on icon at bounding box center [987, 366] width 9 height 10
type input "#fdfdfd"
type input "100"
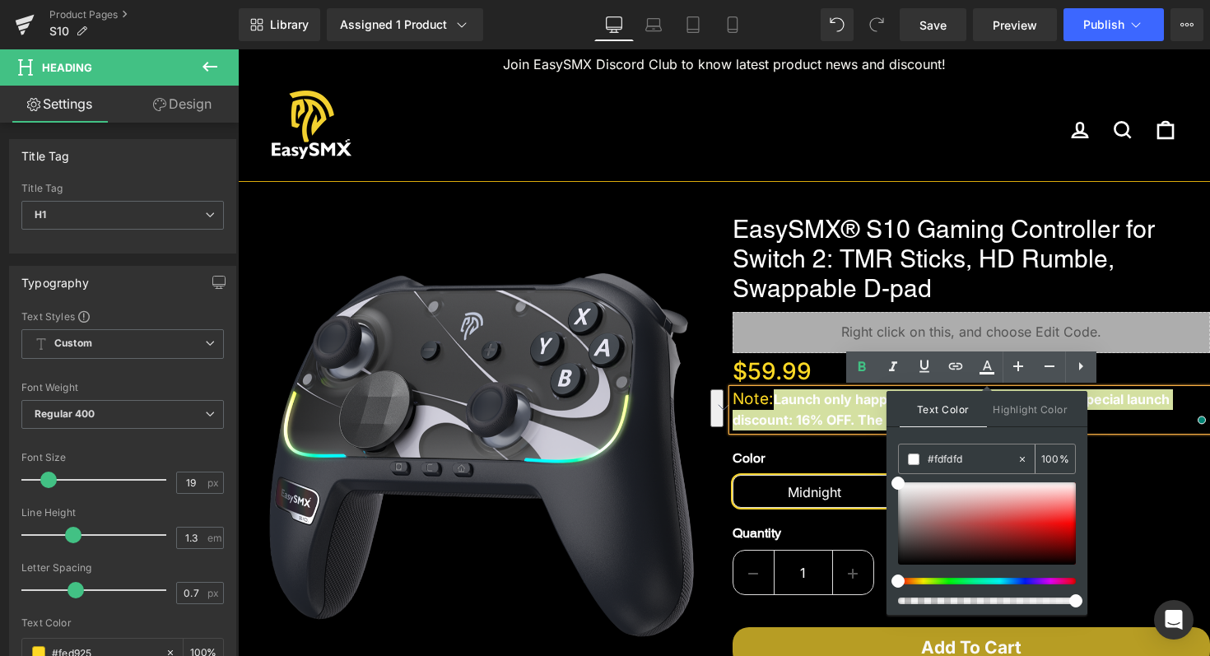
drag, startPoint x: 974, startPoint y: 453, endPoint x: 958, endPoint y: 453, distance: 15.6
click at [958, 453] on input "#fdfdfd" at bounding box center [972, 459] width 89 height 18
click at [980, 457] on input "#fdfdfd" at bounding box center [972, 459] width 89 height 18
type input "#fdfdf"
type input "0"
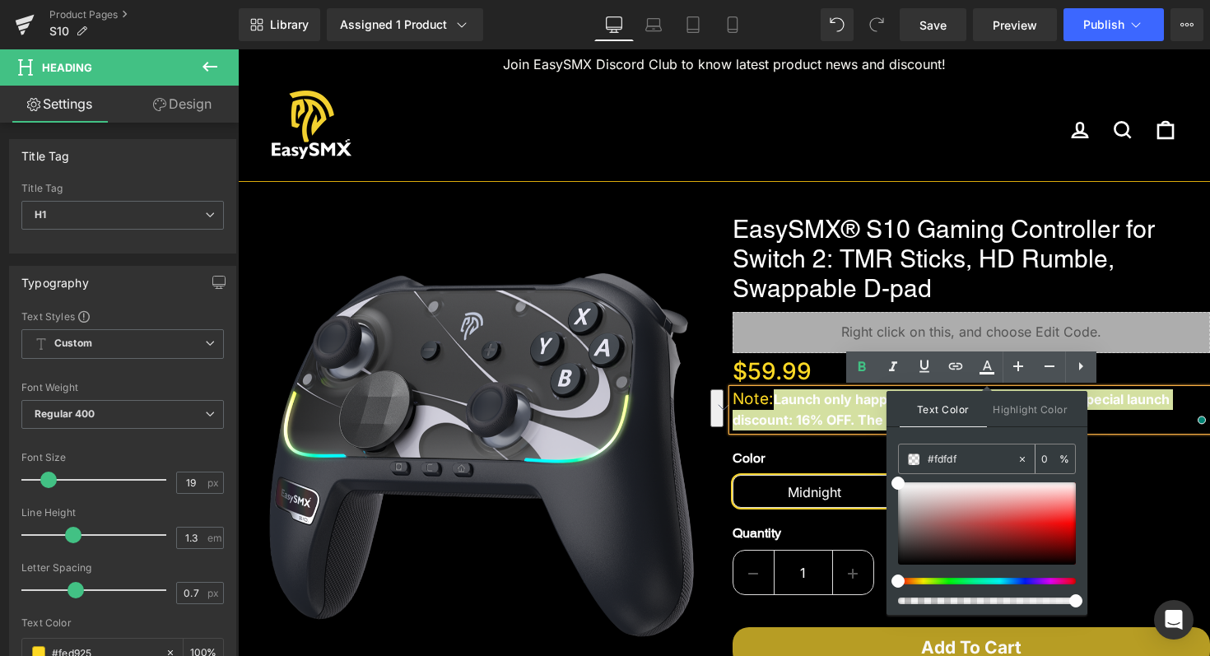
type input "#fdfd"
type input "87"
type input "#fdf"
type input "100"
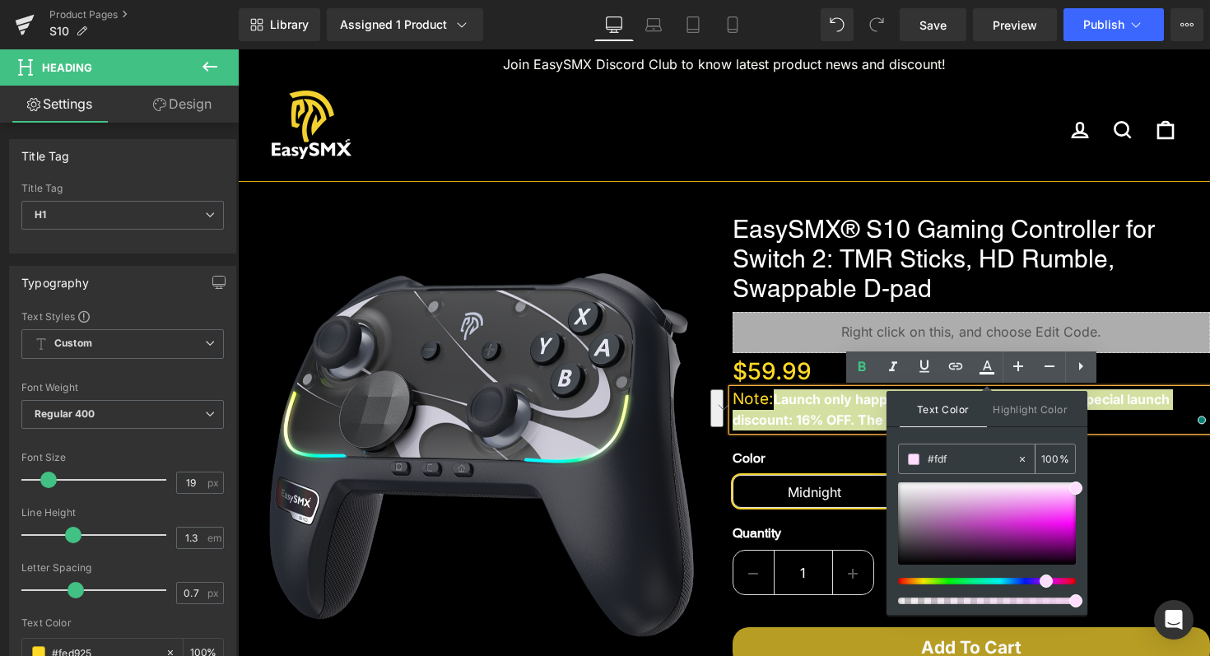
type input "#fd"
type input "0"
type input "#fED"
type input "100"
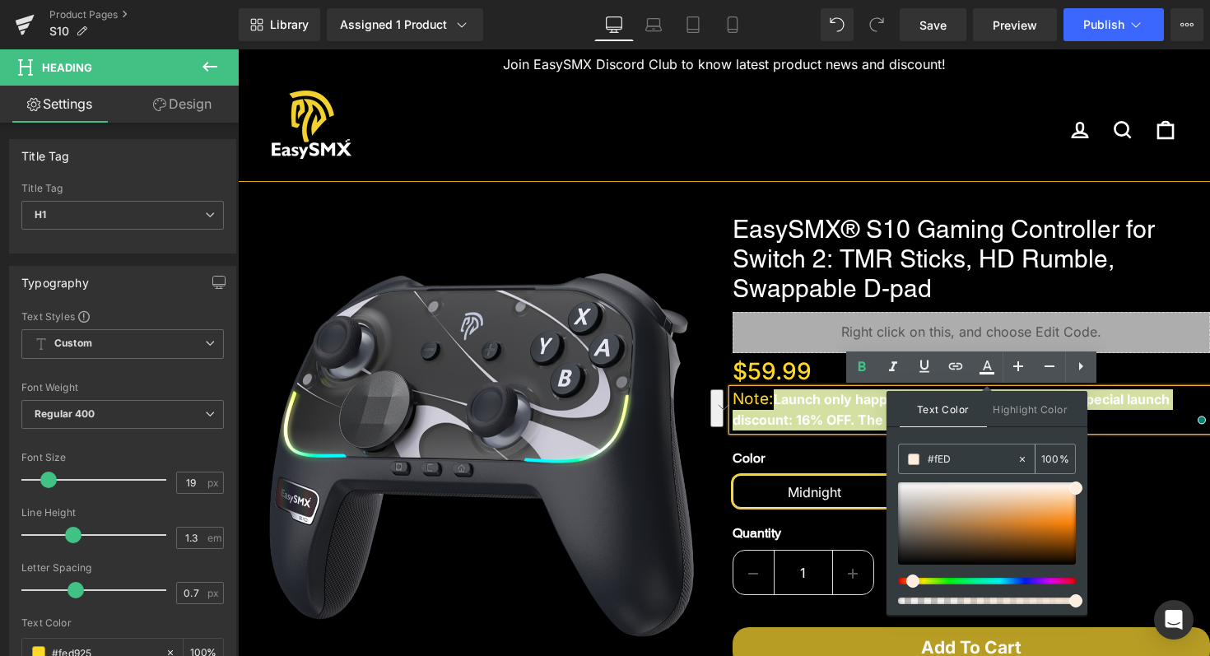
type input "#fED9"
type input "60"
type input "#fED92"
type input "0"
type input "#fED925"
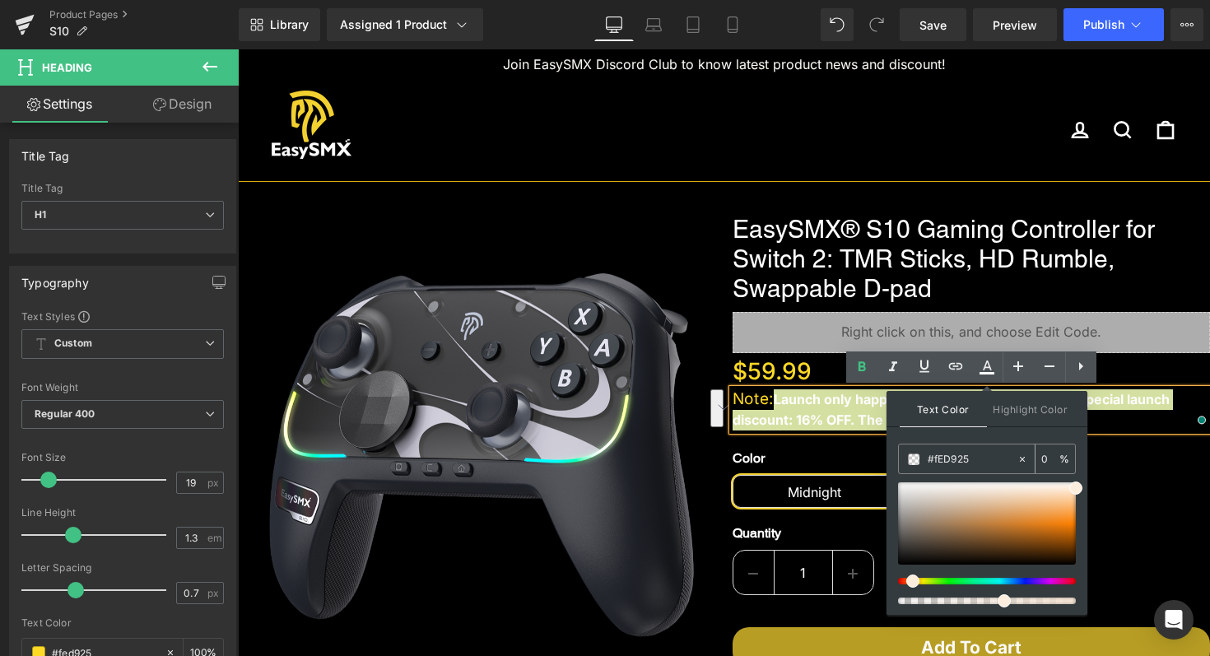
type input "100"
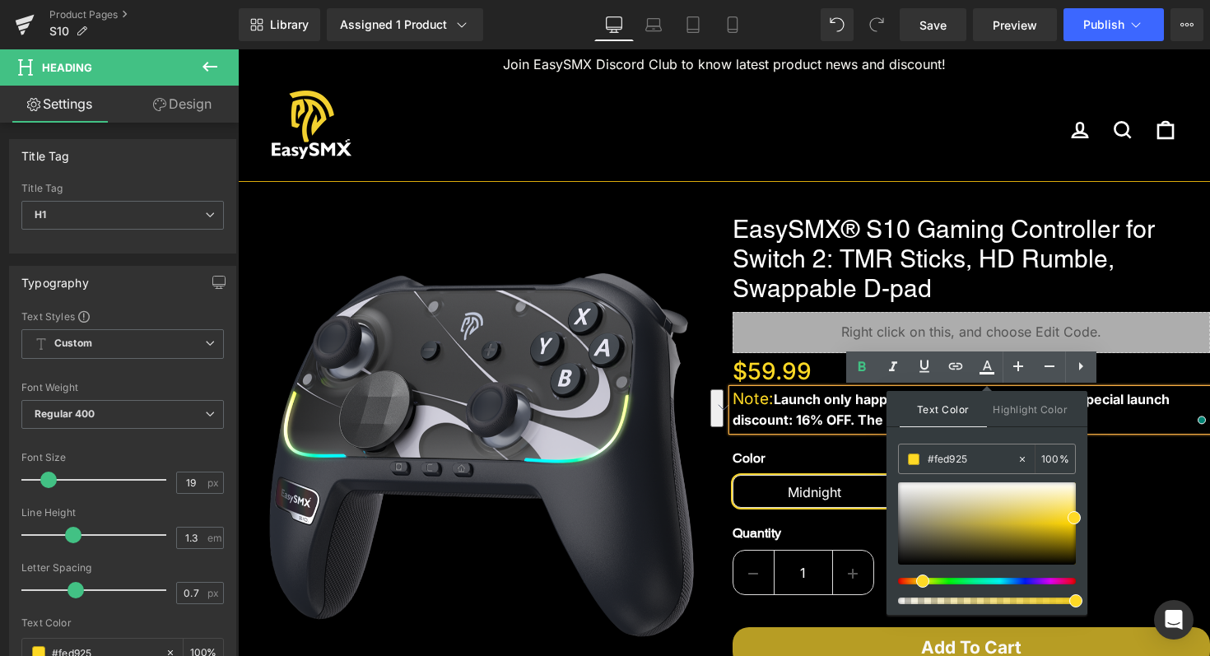
click at [1150, 499] on div "Color Midnight White" at bounding box center [972, 485] width 478 height 61
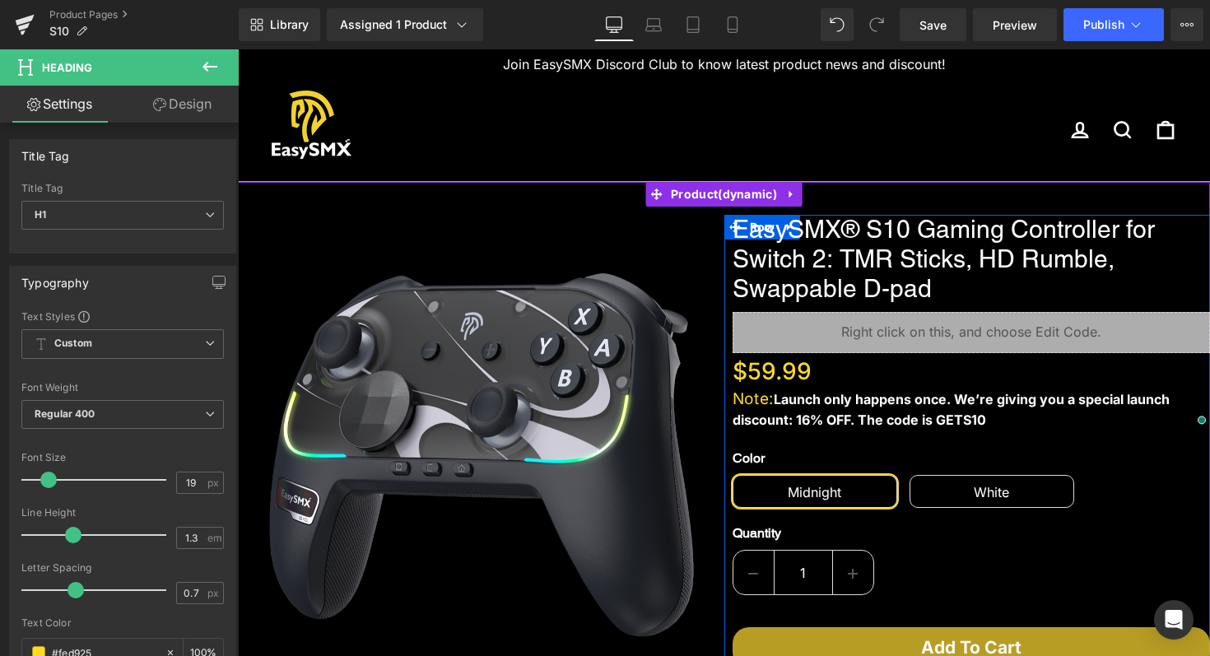
click at [997, 420] on link at bounding box center [994, 410] width 17 height 20
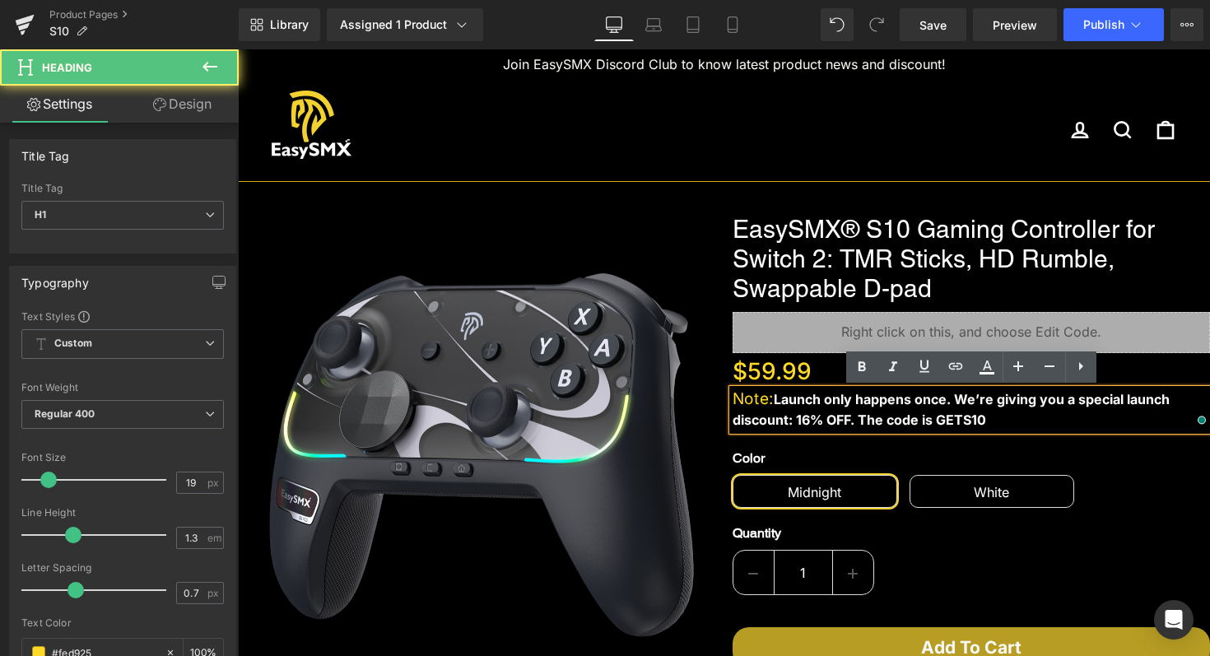
click at [997, 420] on h1 "Note: Launch only happens once. We’re giving you a special launch discount: 16%…" at bounding box center [972, 409] width 478 height 40
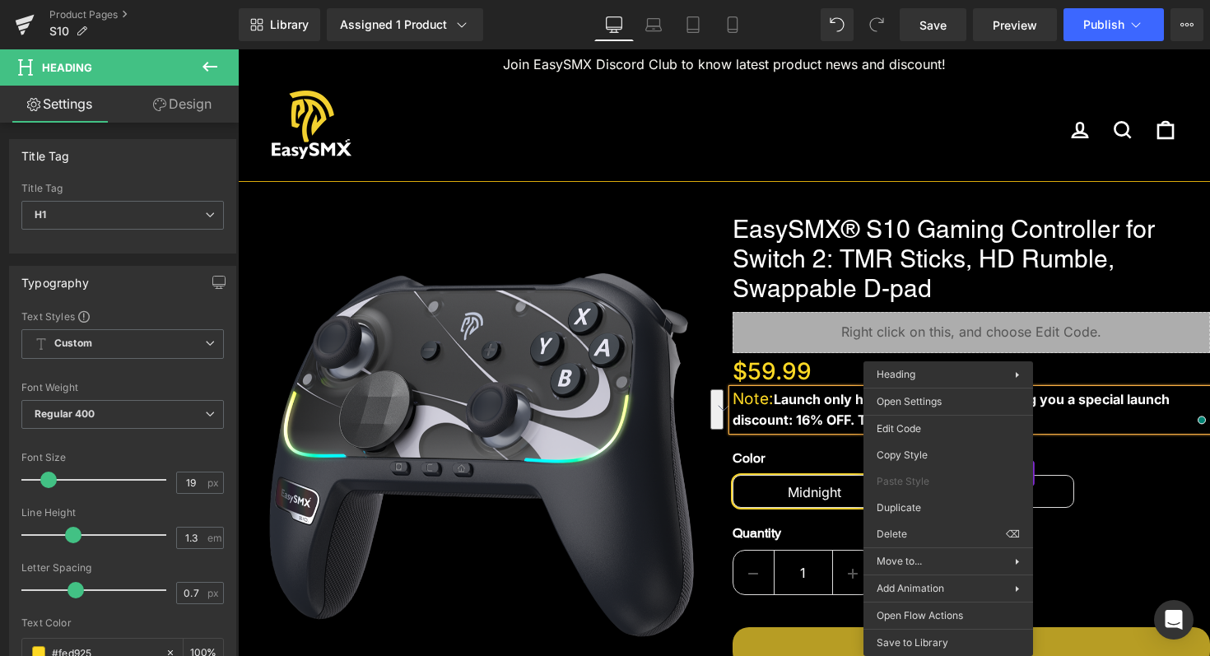
click at [811, 431] on div "Color Midnight White" at bounding box center [972, 474] width 478 height 86
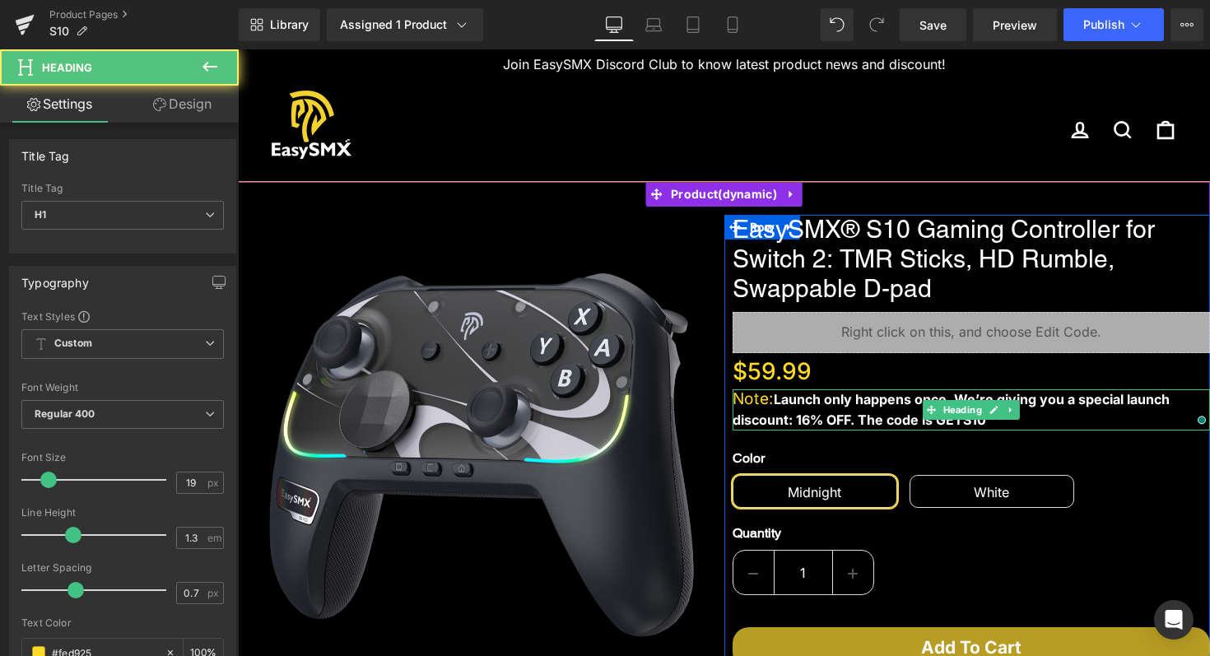
click at [842, 408] on b "Launch only happens once. We’re giving you a special launch discount: 16% OFF. …" at bounding box center [952, 409] width 438 height 37
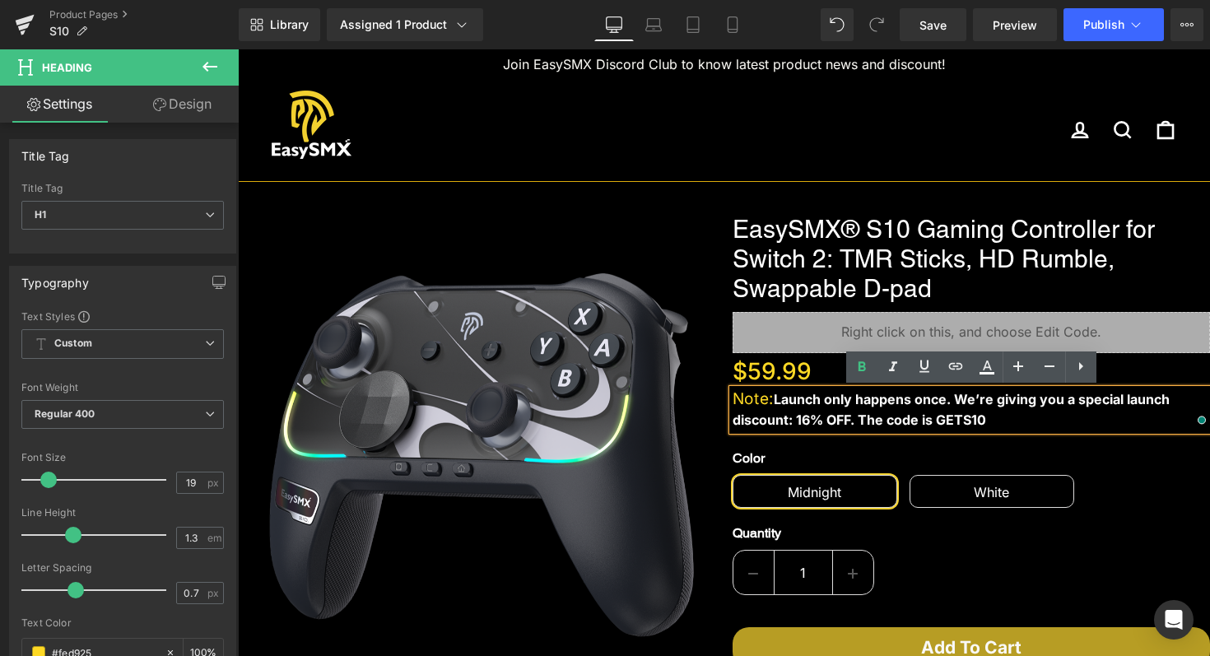
click at [780, 399] on b "Launch only happens once. We’re giving you a special launch discount: 16% OFF. …" at bounding box center [952, 409] width 438 height 37
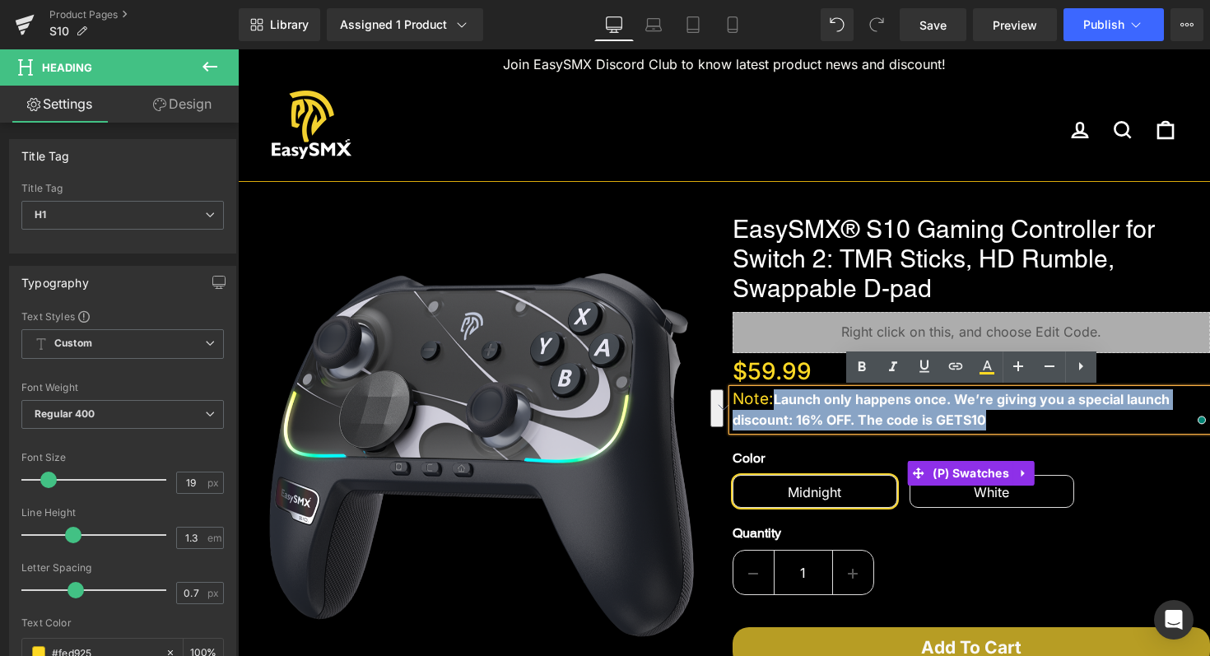
drag, startPoint x: 781, startPoint y: 399, endPoint x: 995, endPoint y: 449, distance: 219.9
click at [995, 449] on div "EasySMX® S10 Gaming Controller for Switch 2: TMR Sticks, HD Rumble, Swappable D…" at bounding box center [972, 641] width 478 height 852
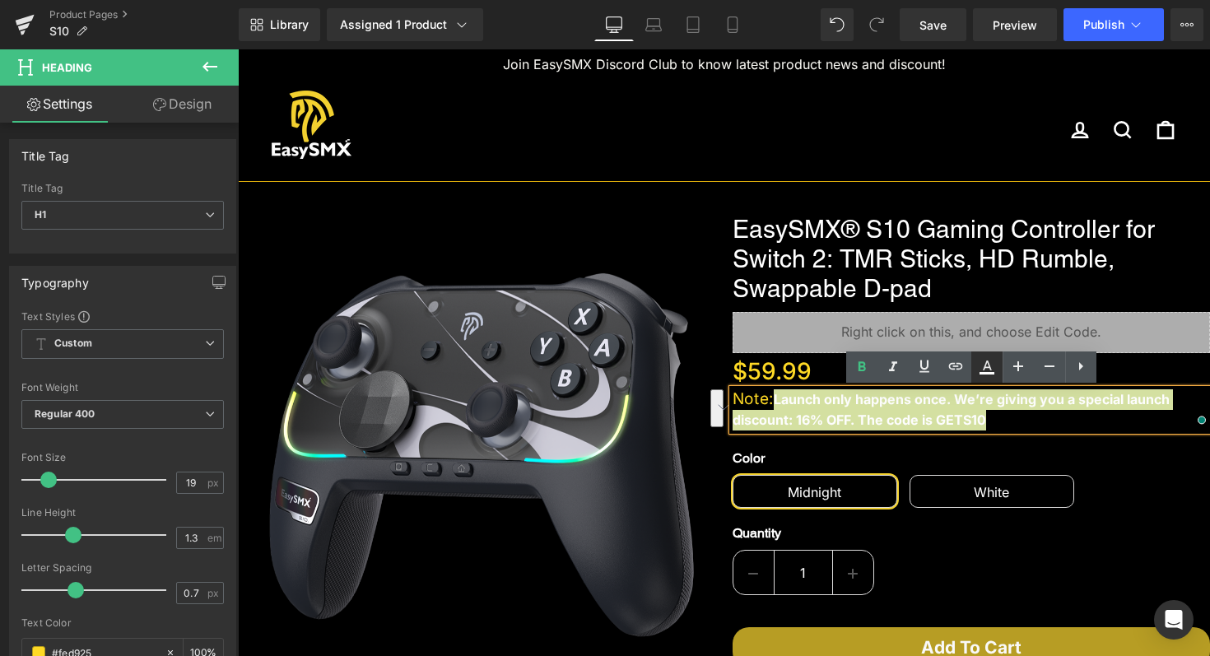
click at [984, 369] on icon at bounding box center [987, 366] width 9 height 10
type input "#fdfdfd"
type input "100"
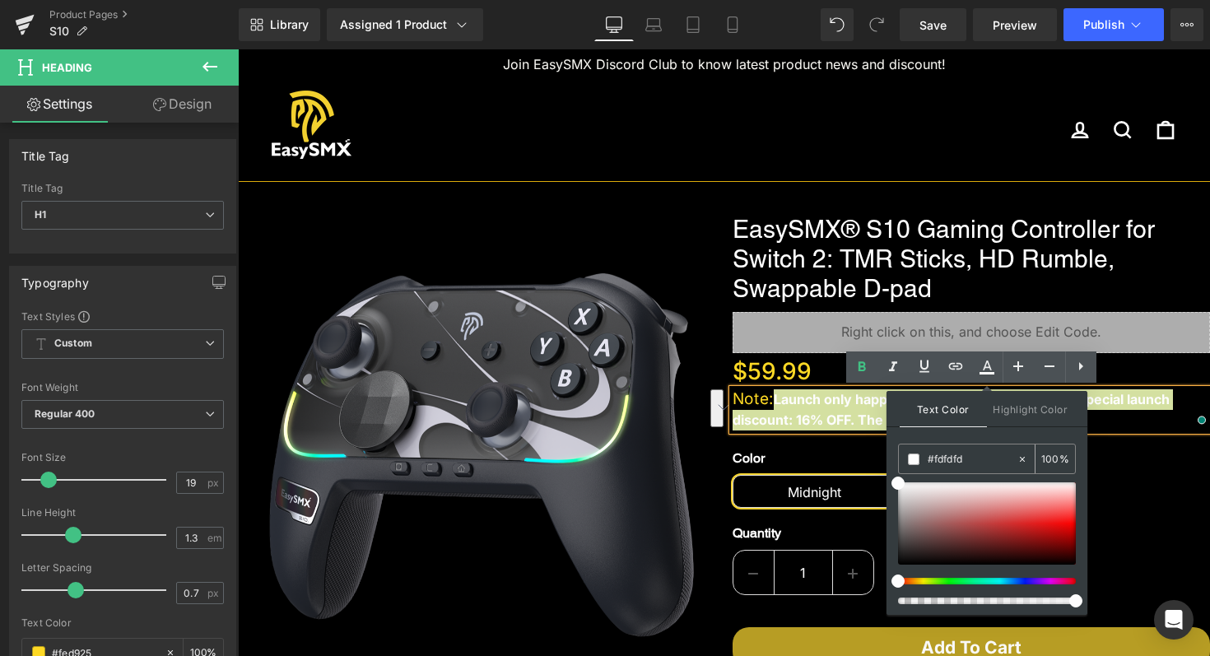
drag, startPoint x: 982, startPoint y: 457, endPoint x: 938, endPoint y: 457, distance: 44.5
click at [938, 457] on input "#fdfdfd" at bounding box center [972, 459] width 89 height 18
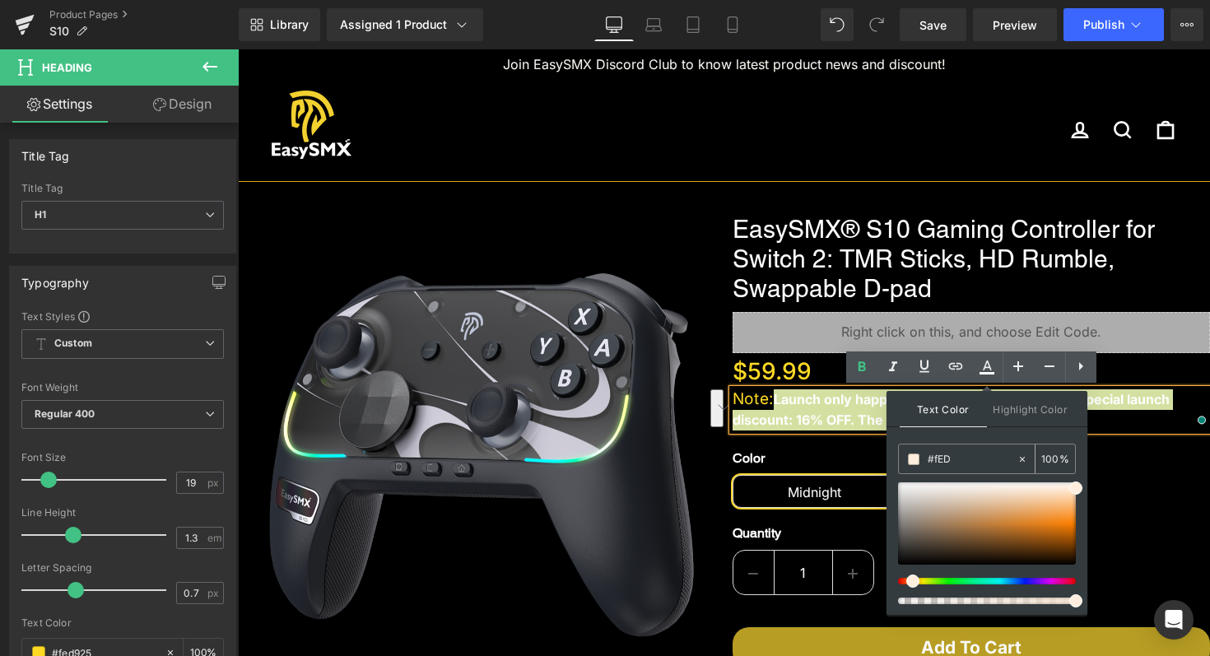
type input "#fED9"
type input "60"
type input "#fED92"
type input "0"
type input "#fED925"
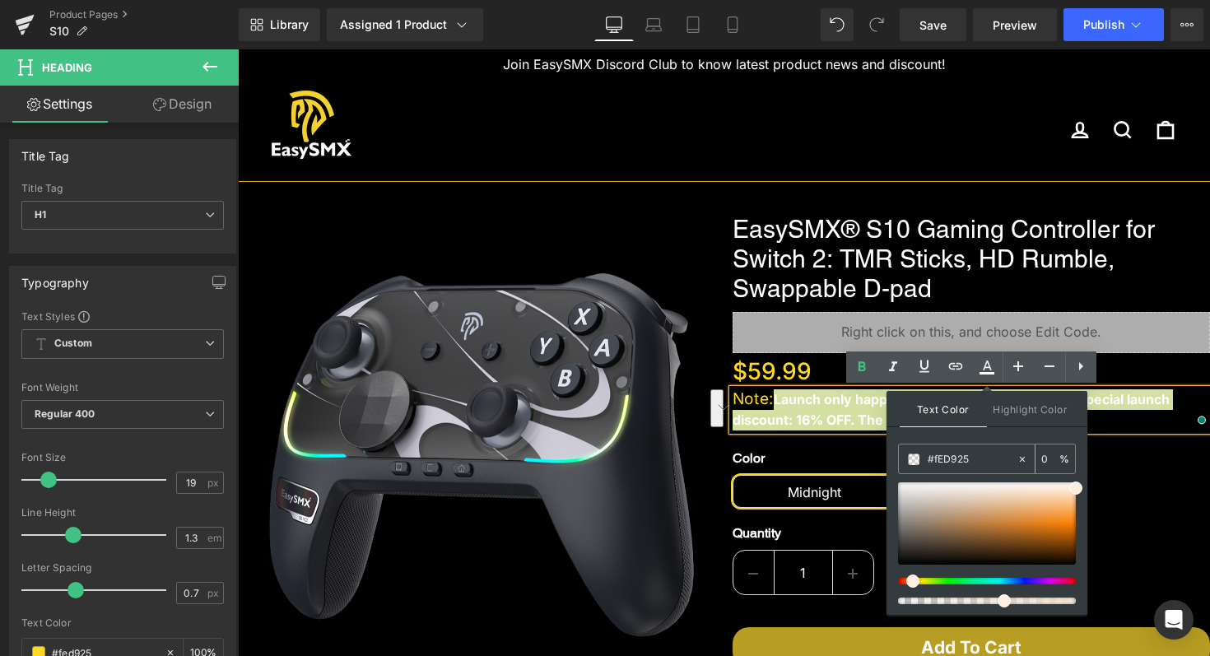
type input "100"
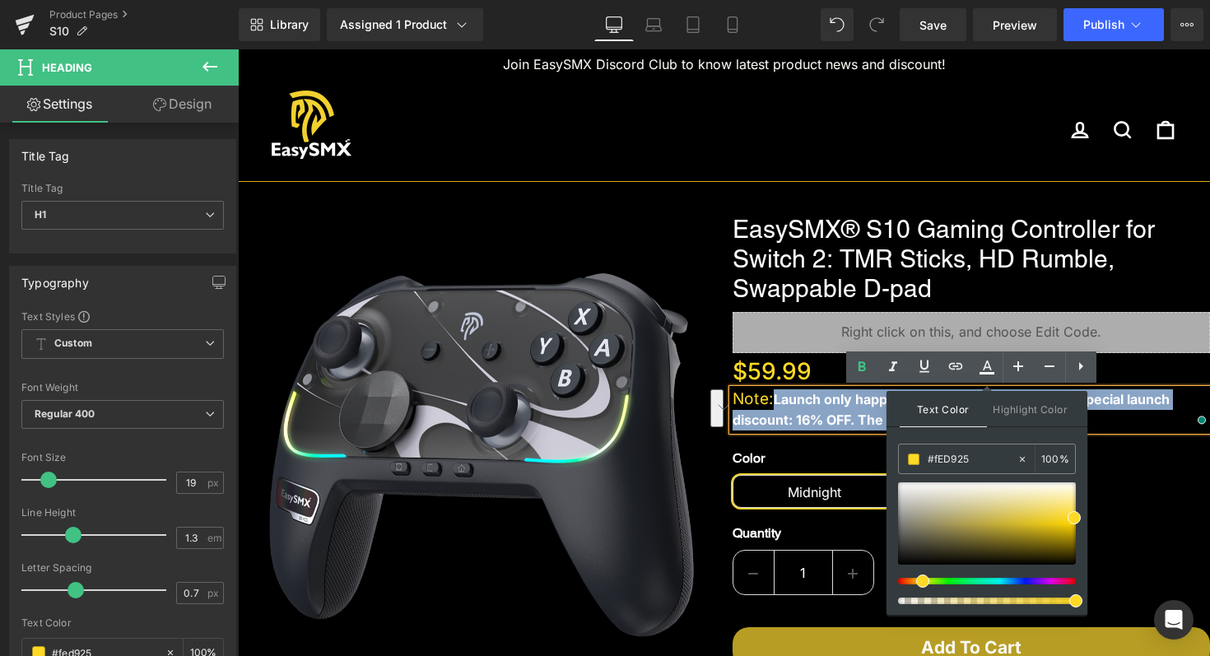
type input "#fed925"
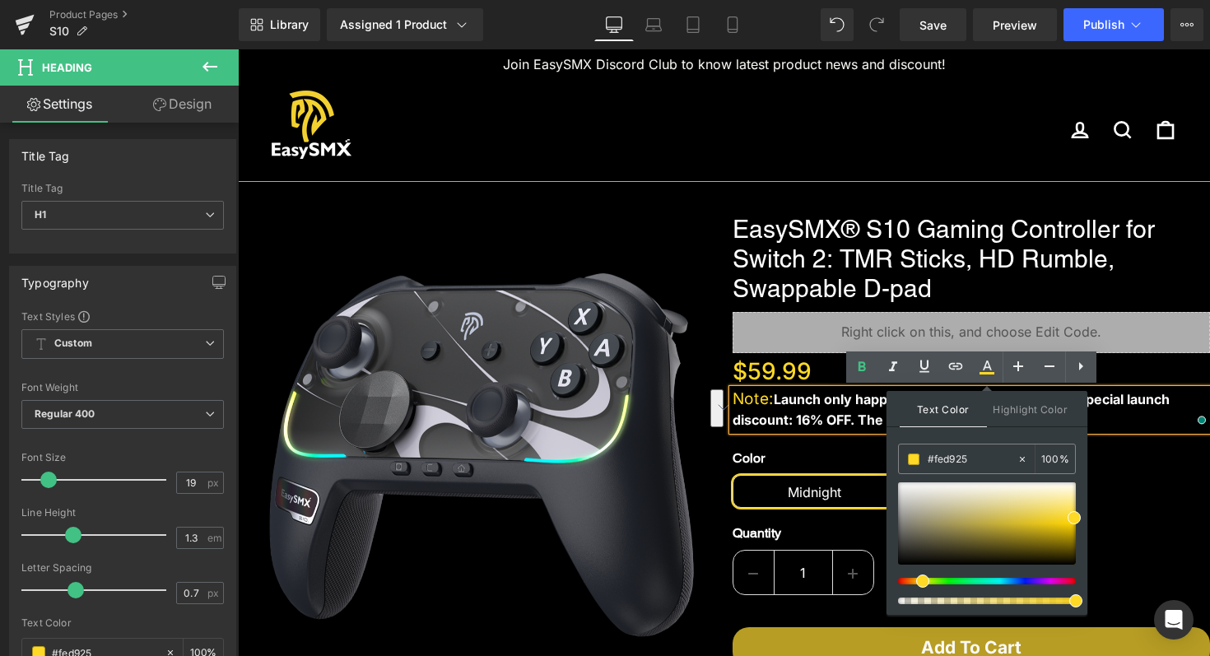
click at [1127, 475] on label "Color" at bounding box center [972, 465] width 478 height 20
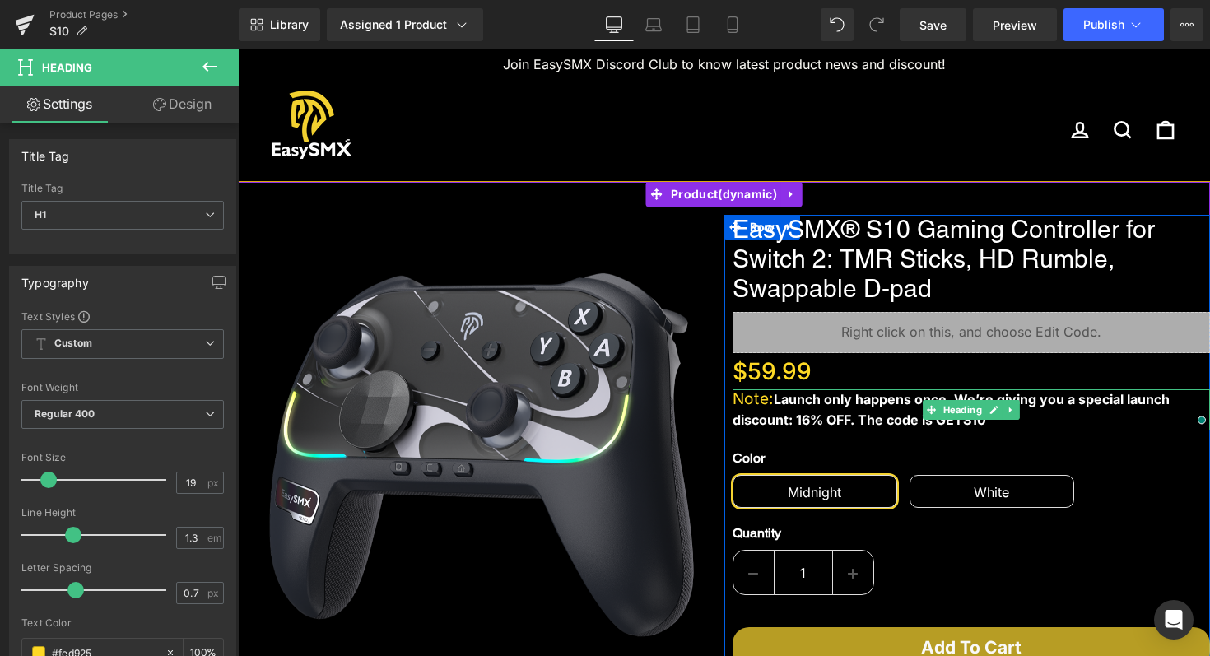
click at [888, 416] on b "Launch only happens once. We’re giving you a special launch discount: 16% OFF. …" at bounding box center [952, 409] width 438 height 37
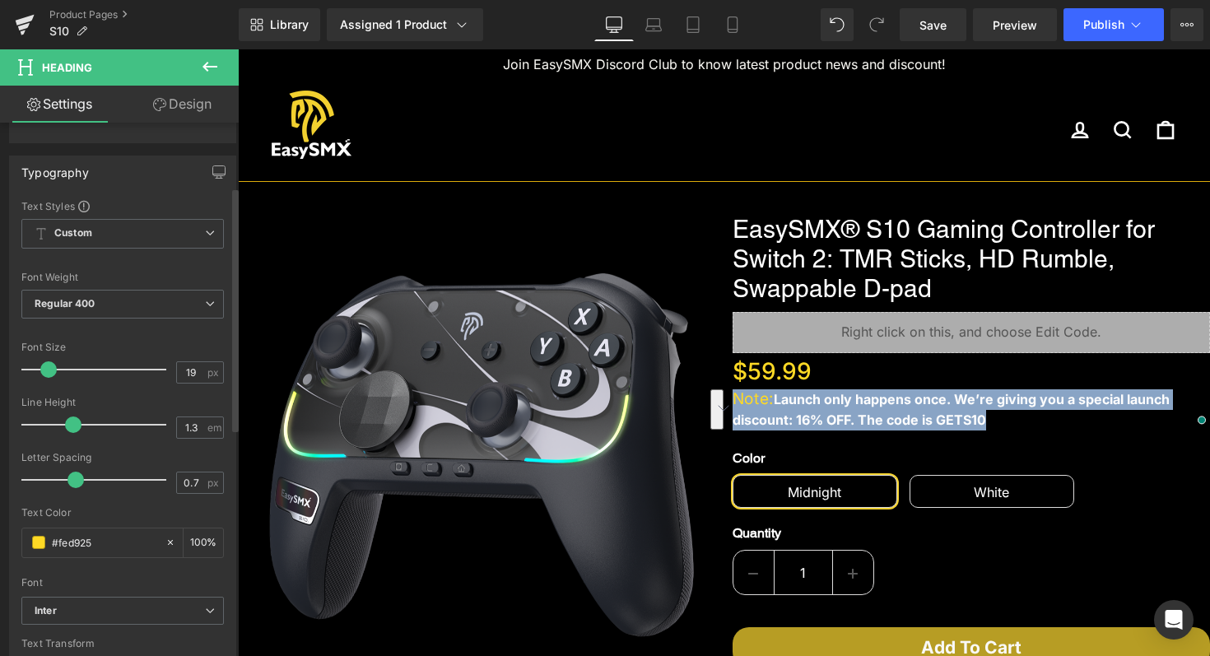
scroll to position [146, 0]
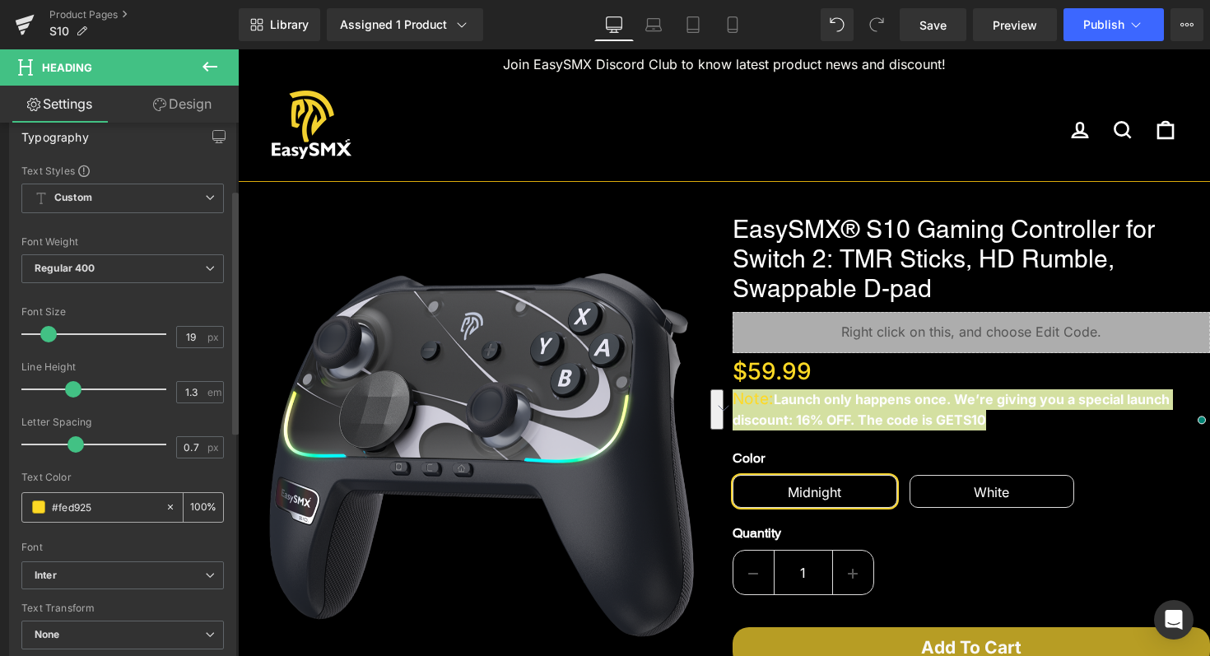
click at [100, 506] on input "#fed925" at bounding box center [104, 507] width 105 height 18
drag, startPoint x: 101, startPoint y: 508, endPoint x: 61, endPoint y: 506, distance: 40.4
click at [60, 506] on input "#fed925" at bounding box center [104, 507] width 105 height 18
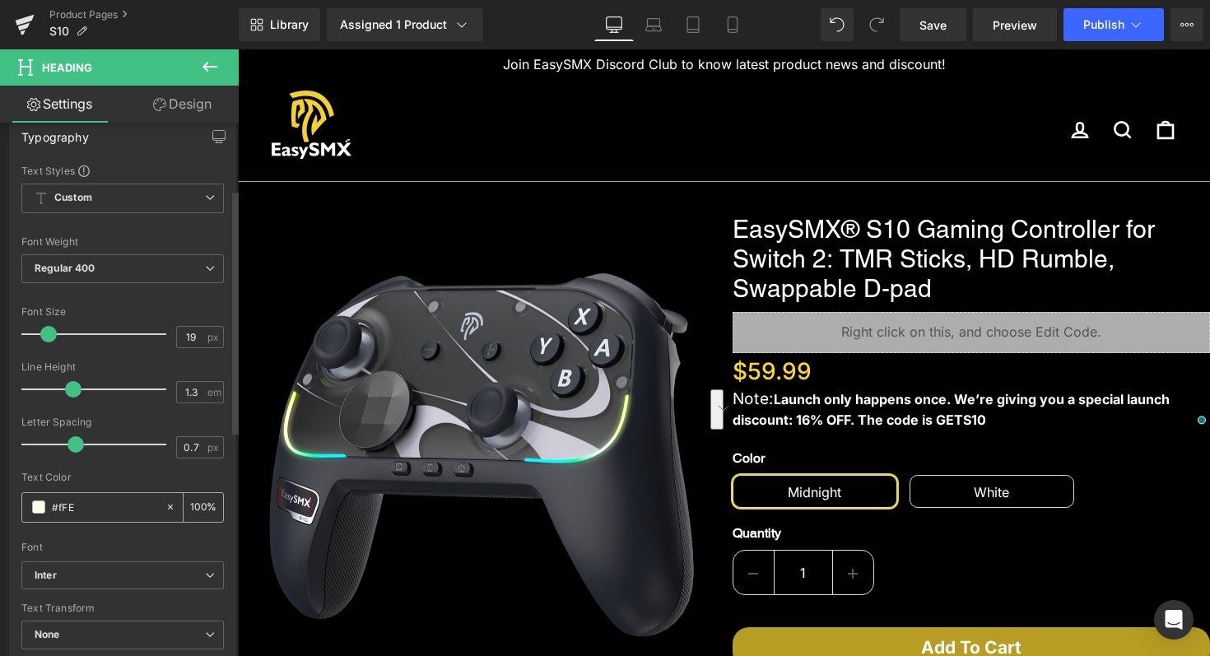
type input "#fFED"
type input "87"
type input "#fFE"
type input "100"
type input "#fF"
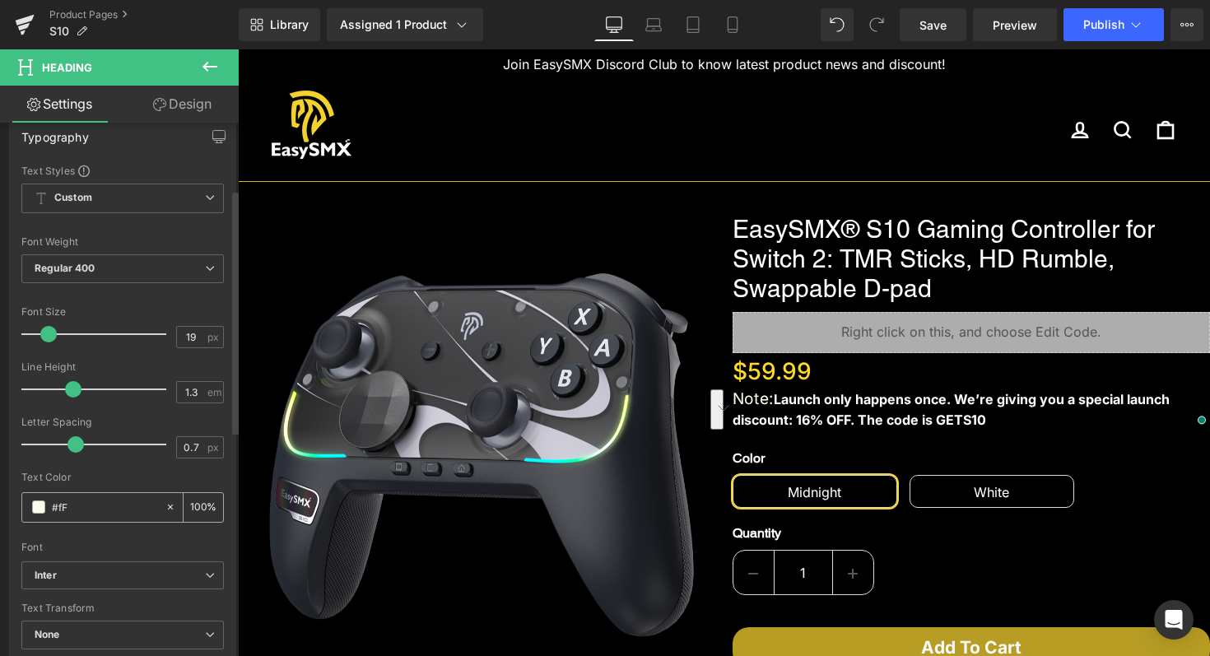
type input "0"
type input "#FED"
type input "100"
type input "#FED9"
type input "60"
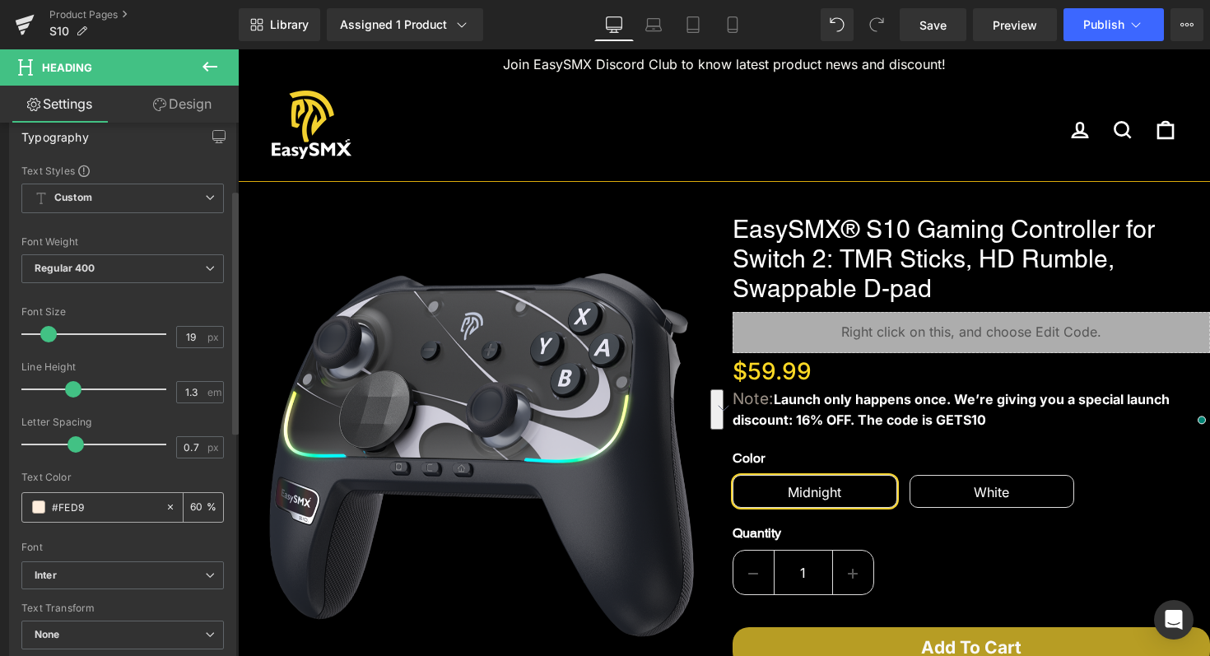
type input "#FED92"
type input "0"
type input "#FED925"
type input "100"
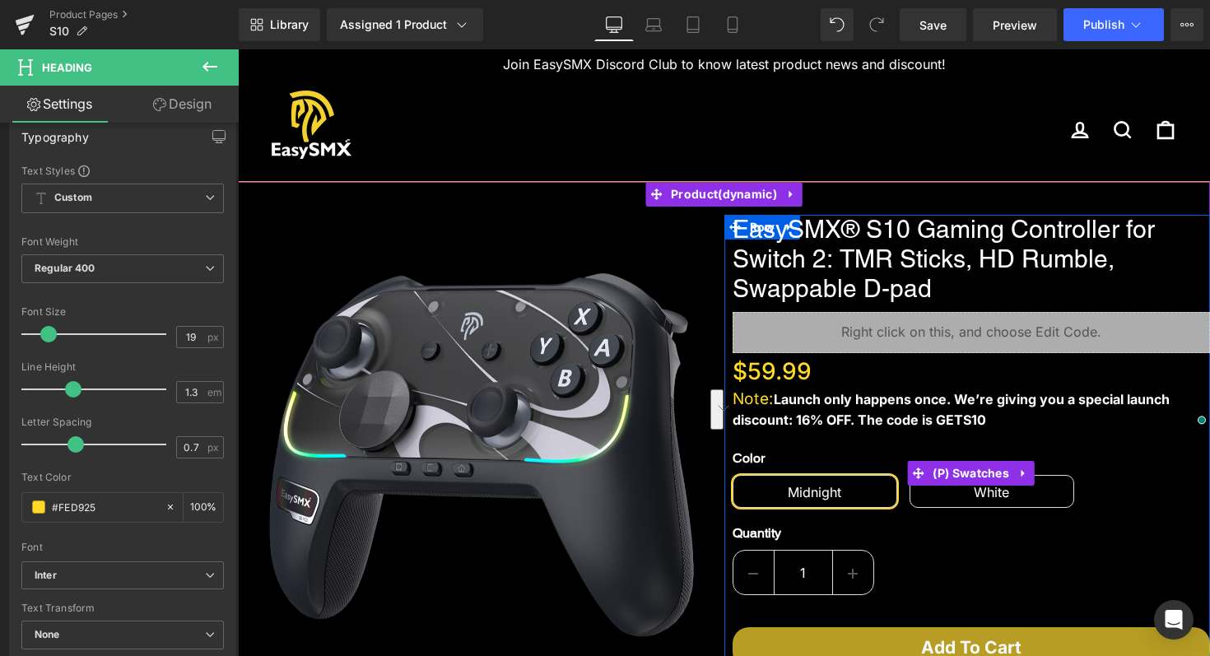
type input "#fed925"
click at [803, 432] on div "Color Midnight White" at bounding box center [972, 474] width 478 height 86
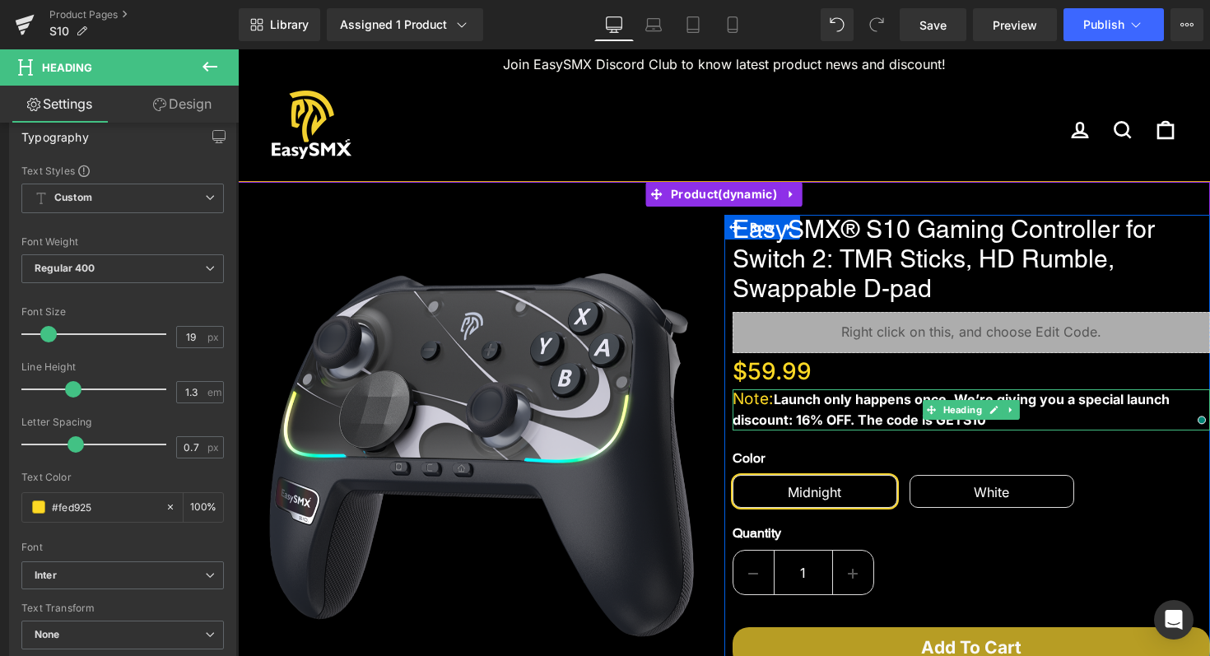
click at [823, 425] on b "Launch only happens once. We’re giving you a special launch discount: 16% OFF. …" at bounding box center [952, 409] width 438 height 37
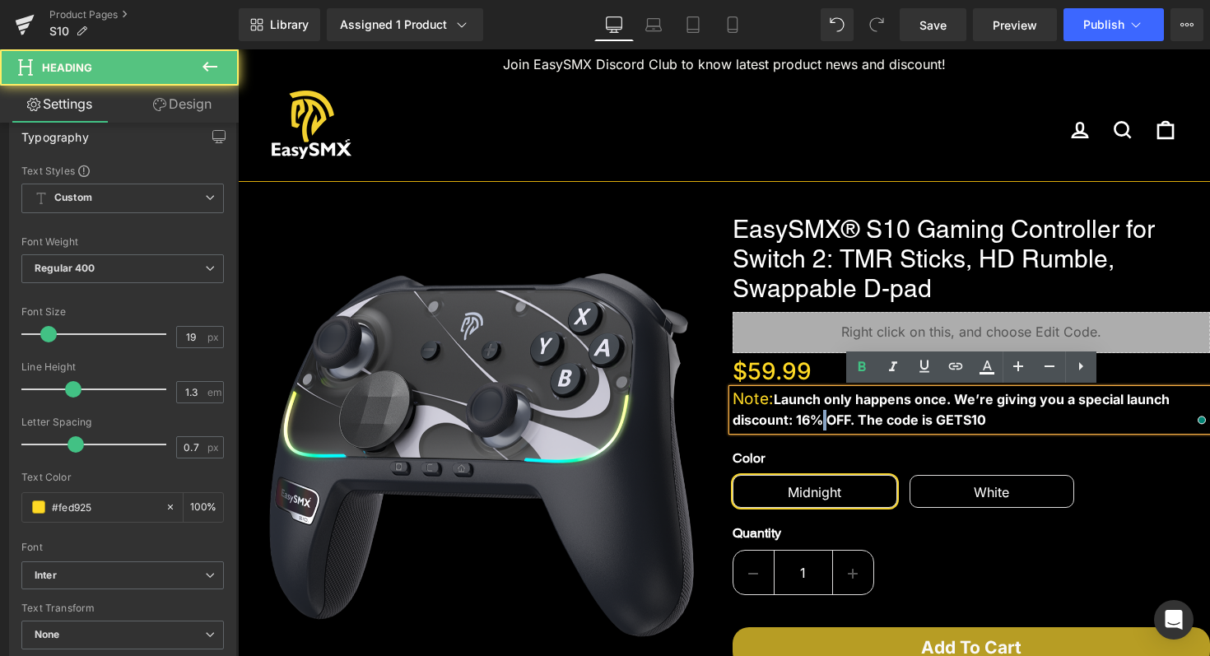
click at [823, 425] on b "Launch only happens once. We’re giving you a special launch discount: 16% OFF. …" at bounding box center [952, 409] width 438 height 37
click at [948, 421] on b "Launch only happens once. We’re giving you a special launch discount: 16% OFF. …" at bounding box center [952, 409] width 438 height 37
click at [983, 421] on b "Launch only happens once. We’re giving you a special launch discount: 16% OFF. …" at bounding box center [952, 409] width 438 height 37
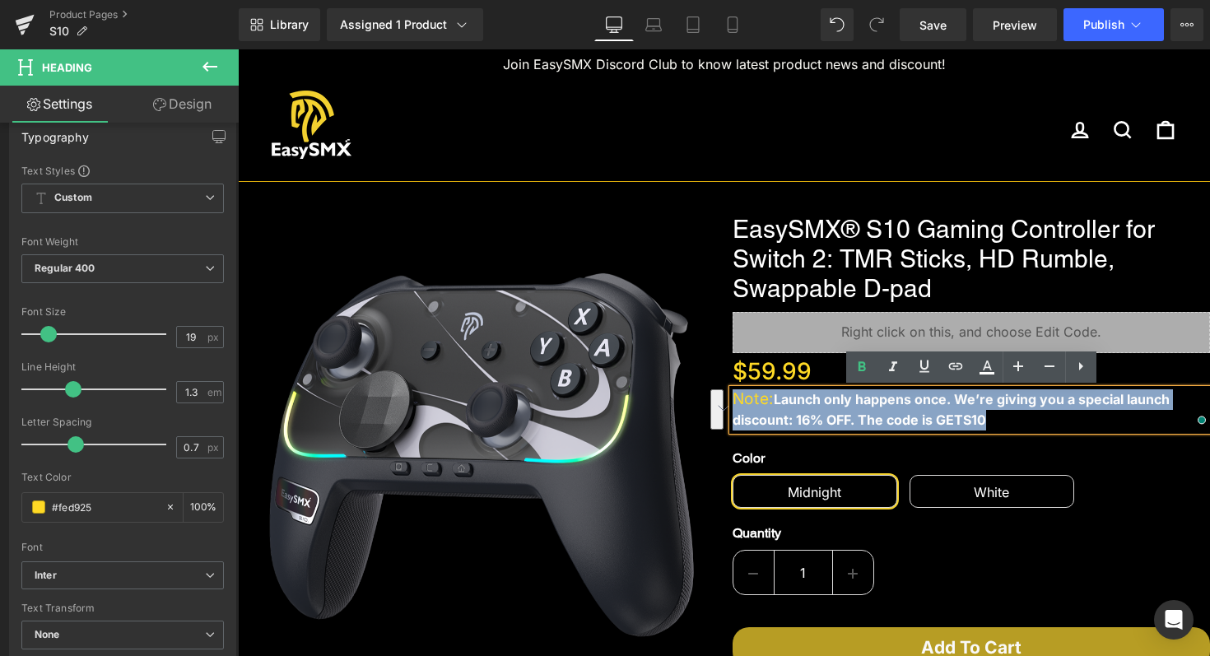
drag, startPoint x: 996, startPoint y: 423, endPoint x: 734, endPoint y: 398, distance: 263.1
click at [734, 398] on h1 "Note: Launch only happens once. We’re giving you a special launch discount: 16%…" at bounding box center [972, 409] width 478 height 40
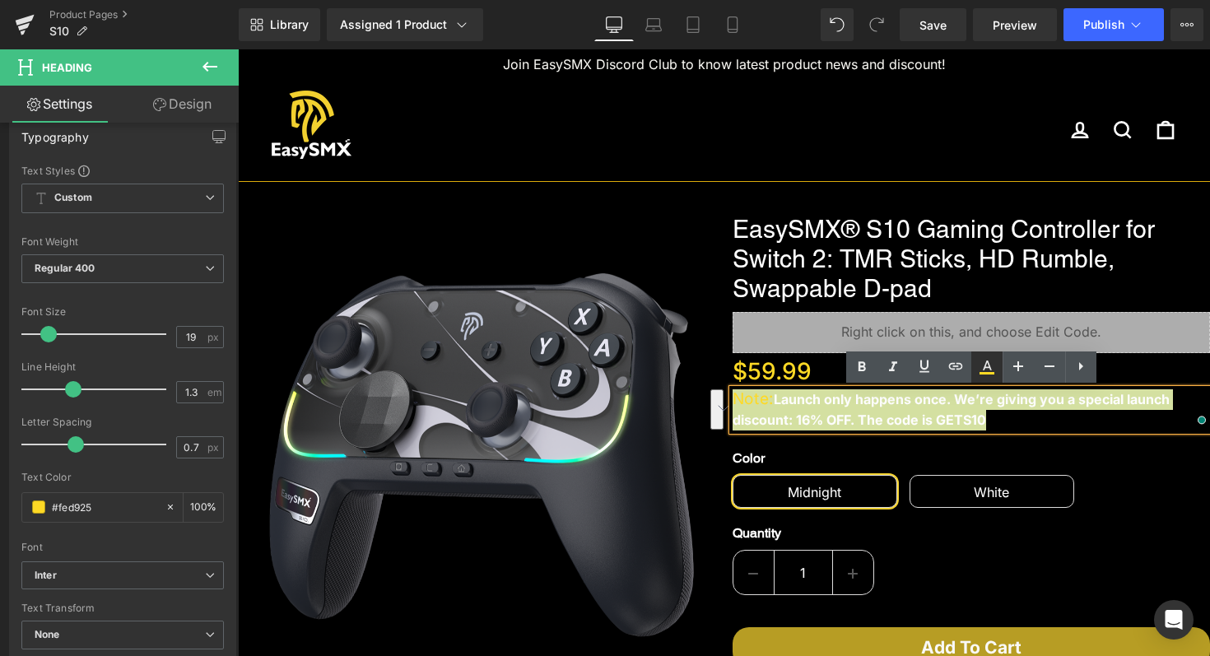
click at [993, 365] on icon at bounding box center [987, 367] width 20 height 20
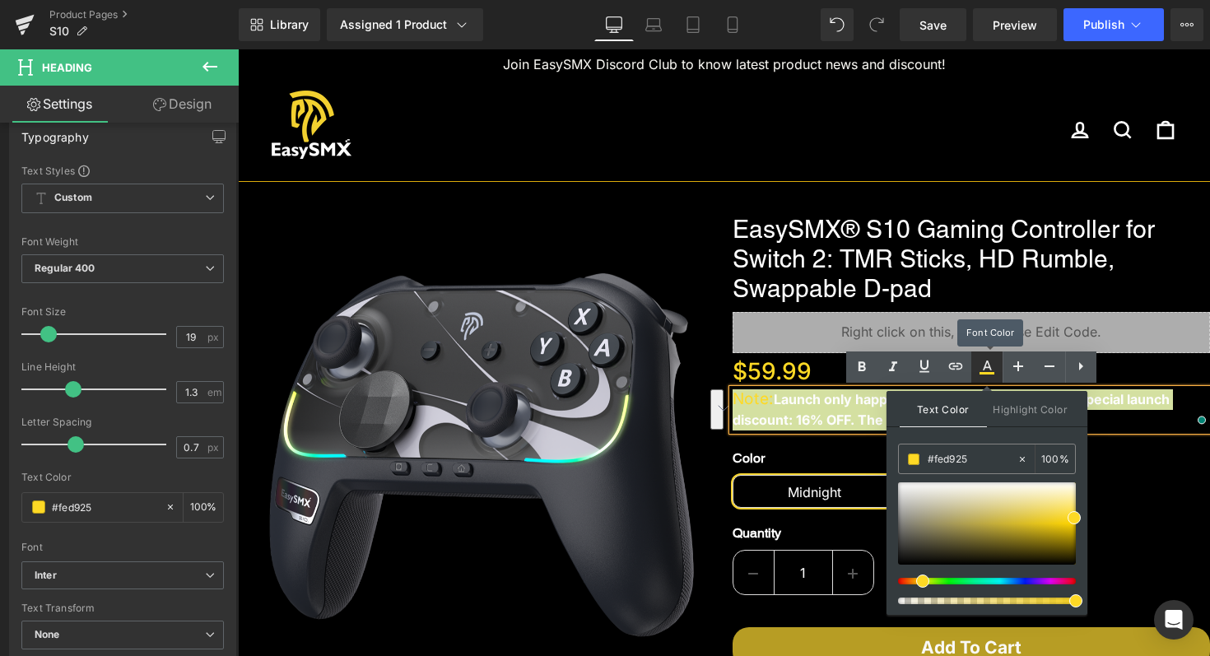
click at [993, 365] on icon at bounding box center [987, 367] width 20 height 20
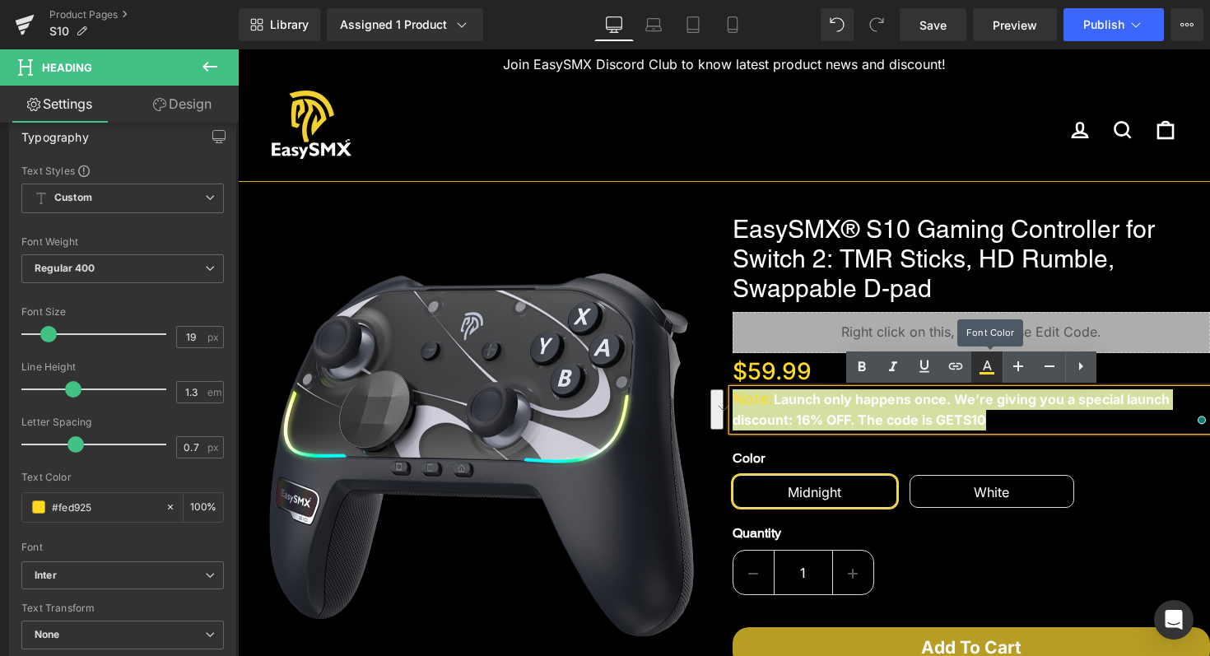
click at [993, 365] on icon at bounding box center [987, 367] width 20 height 20
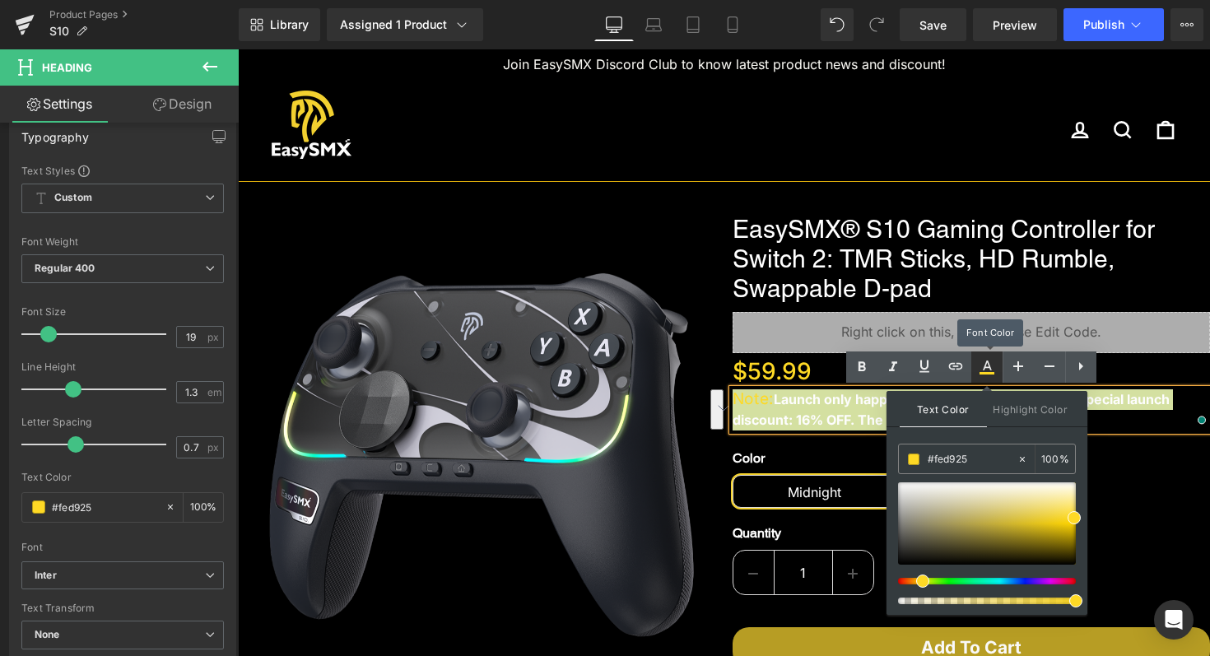
click at [994, 365] on icon at bounding box center [987, 367] width 20 height 20
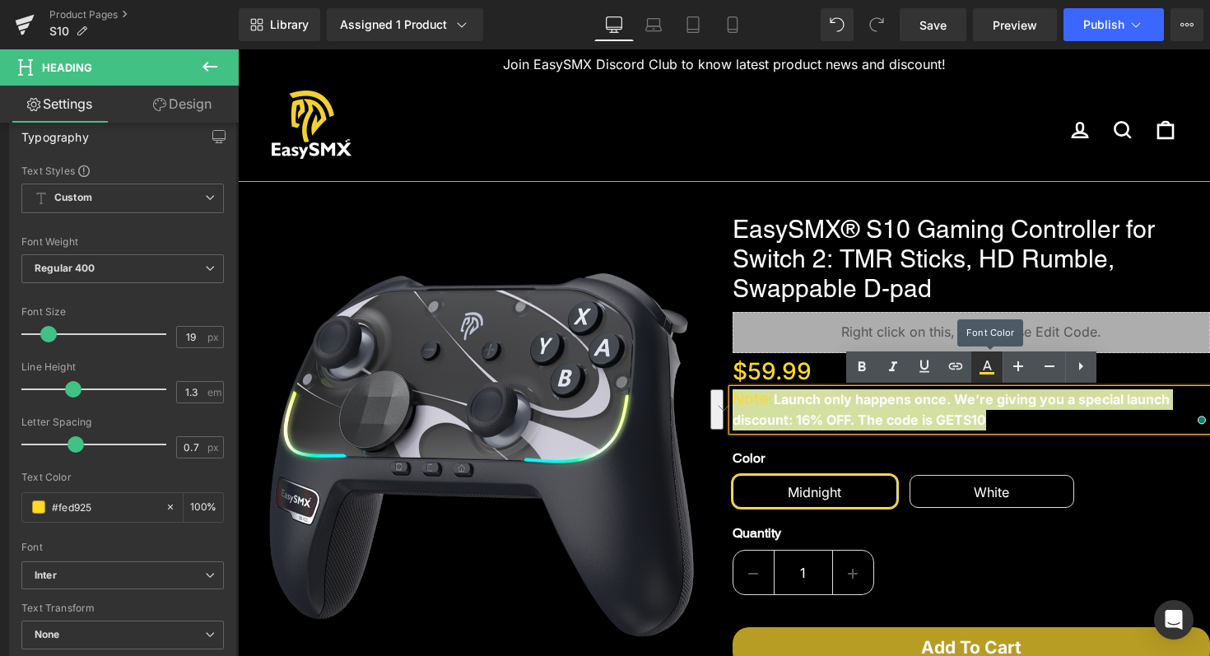
click at [994, 365] on icon at bounding box center [987, 367] width 20 height 20
type input "100"
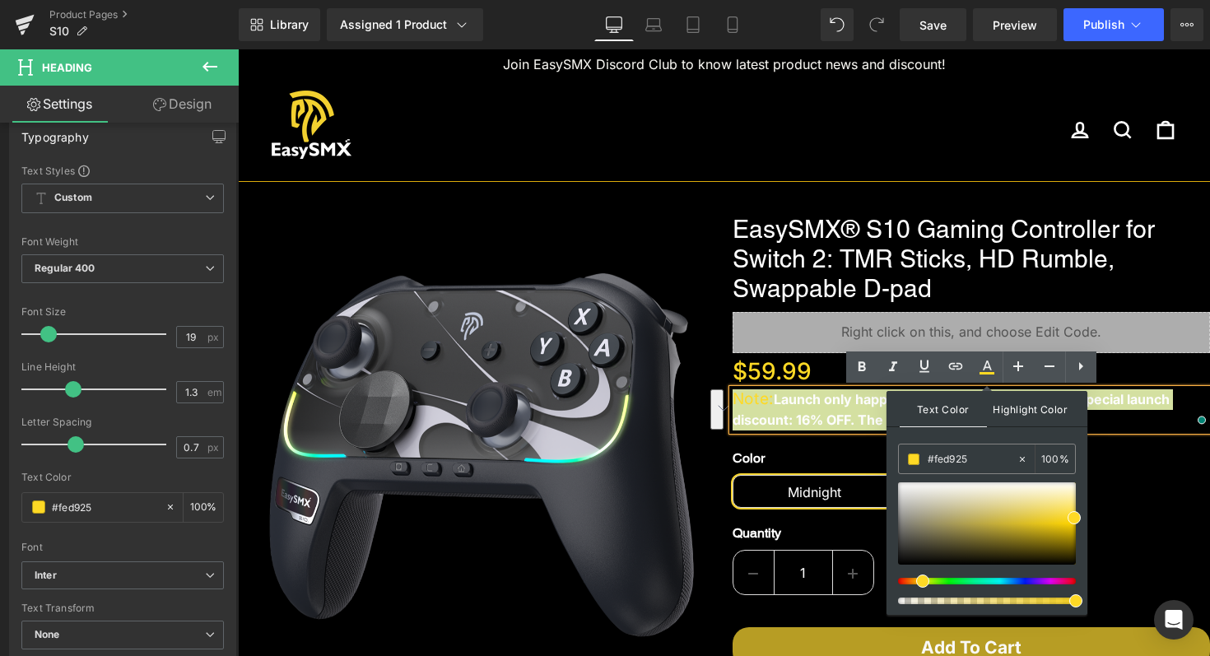
click at [1033, 409] on span "Highlight Color" at bounding box center [1030, 408] width 87 height 35
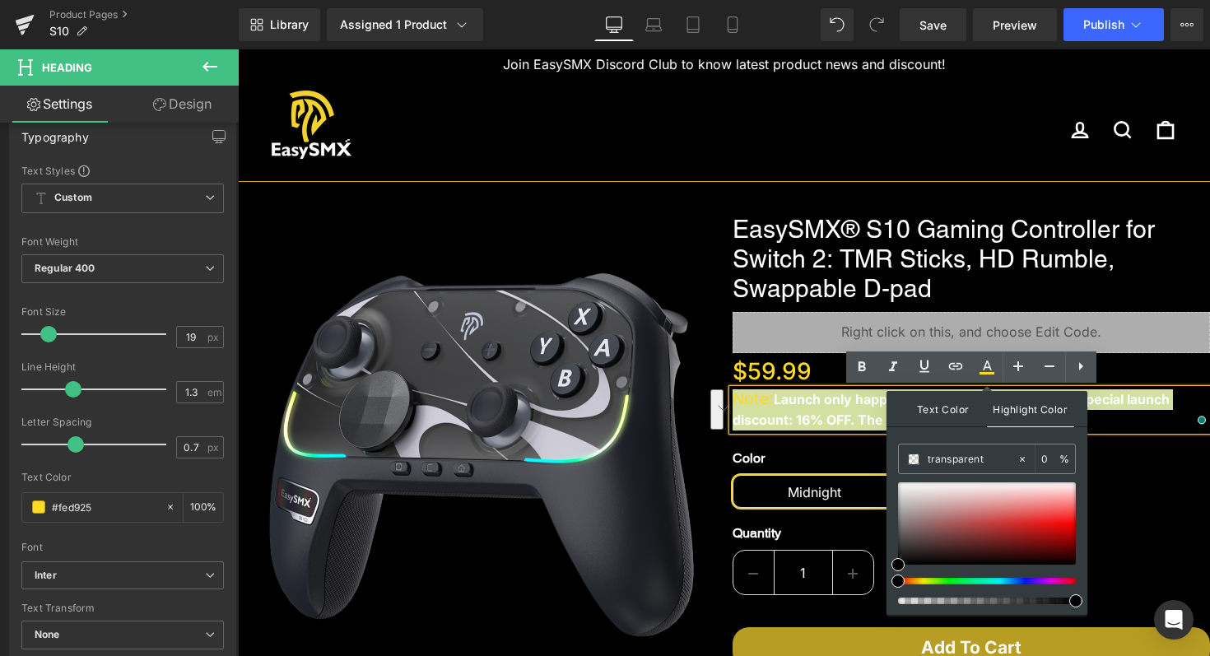
click at [952, 406] on span "Text Color" at bounding box center [943, 408] width 87 height 35
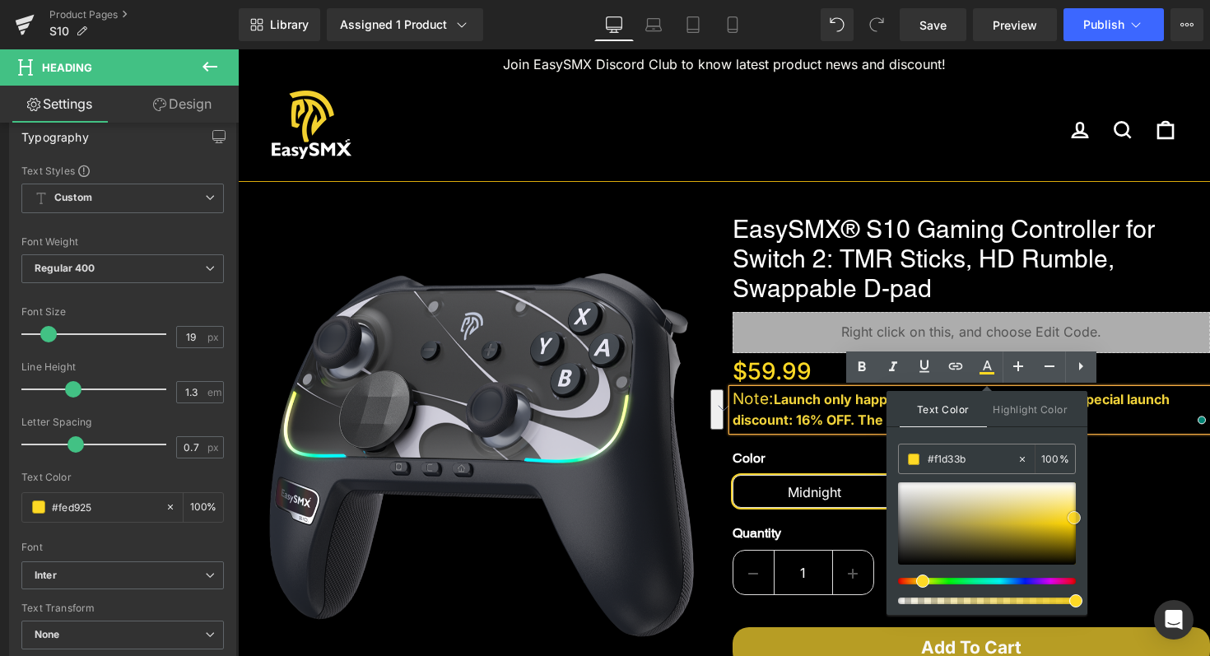
click at [1055, 517] on div at bounding box center [987, 524] width 178 height 82
drag, startPoint x: 980, startPoint y: 462, endPoint x: 939, endPoint y: 459, distance: 40.4
click at [939, 459] on input "#f1d33b" at bounding box center [972, 459] width 89 height 18
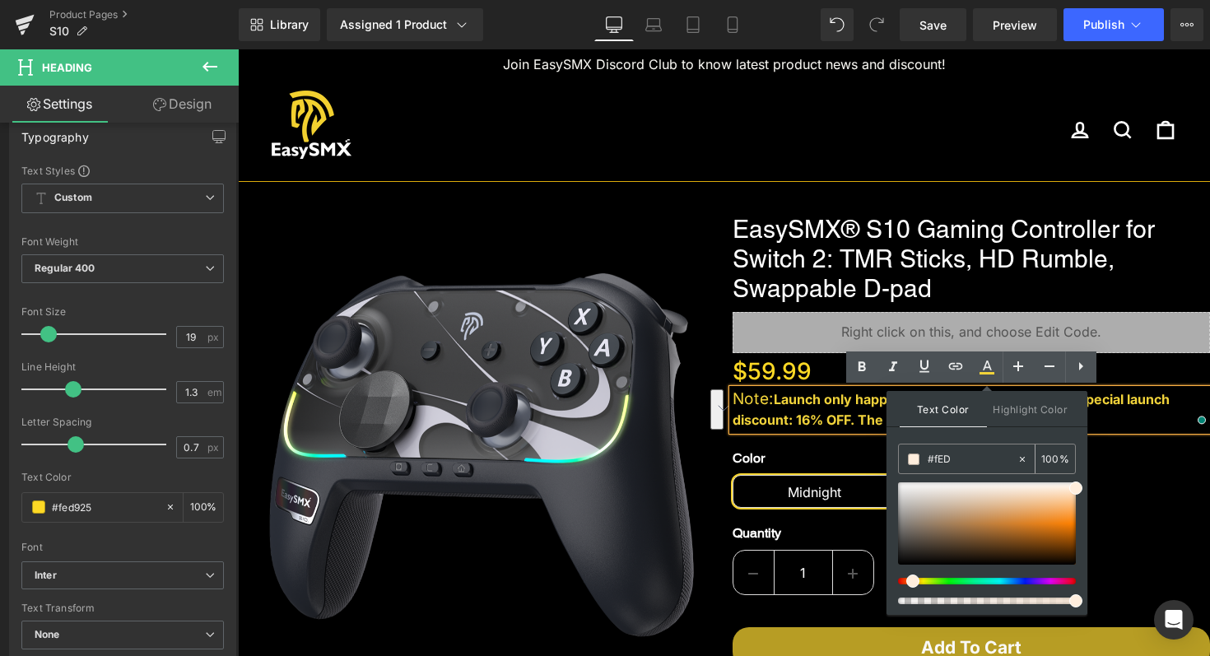
type input "#fED9"
type input "60"
type input "#fED92"
type input "0"
type input "#fED925"
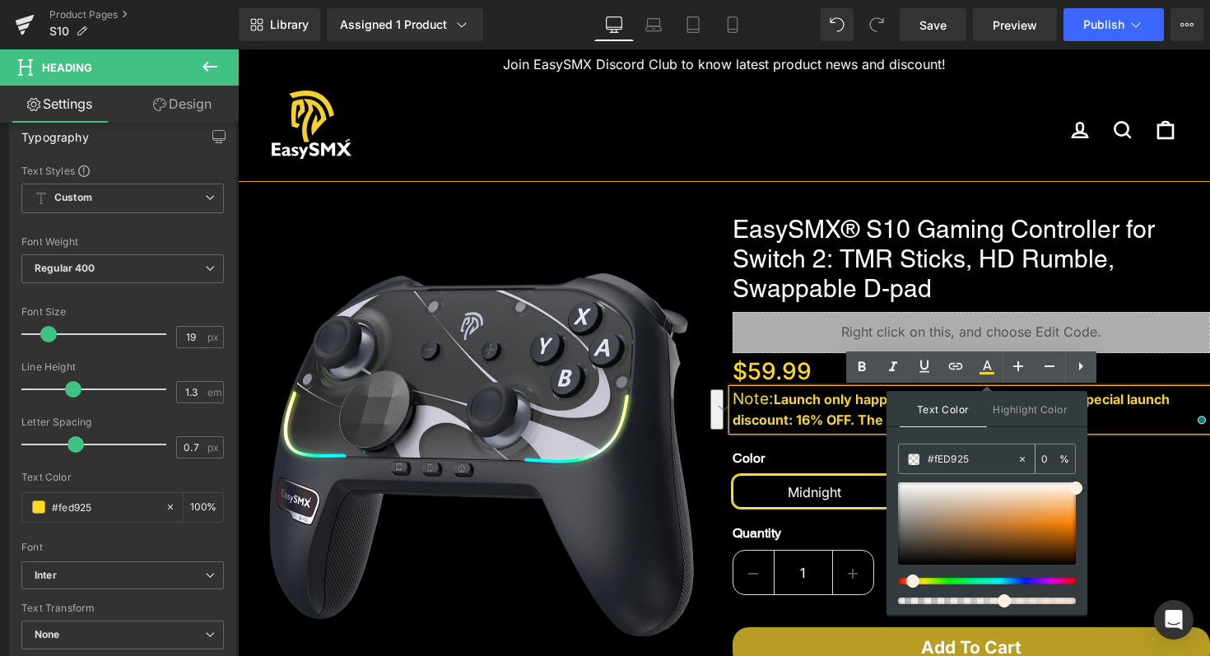
type input "100"
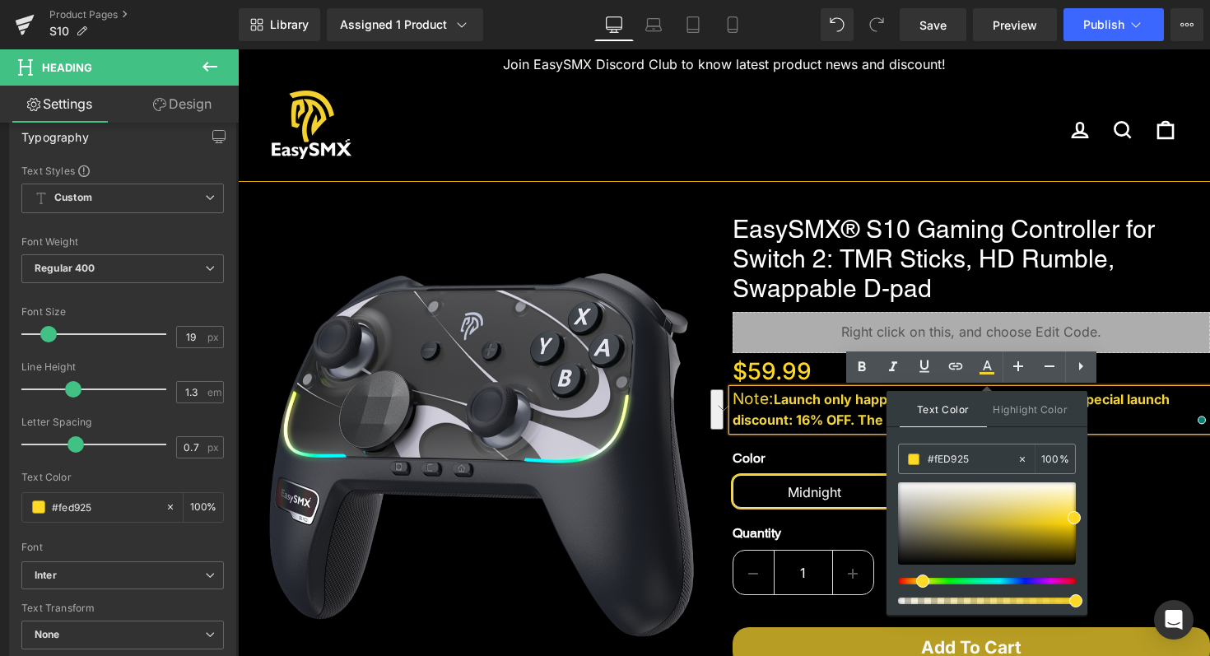
type input "#fed925"
click at [842, 454] on div "Color Midnight White" at bounding box center [972, 474] width 478 height 86
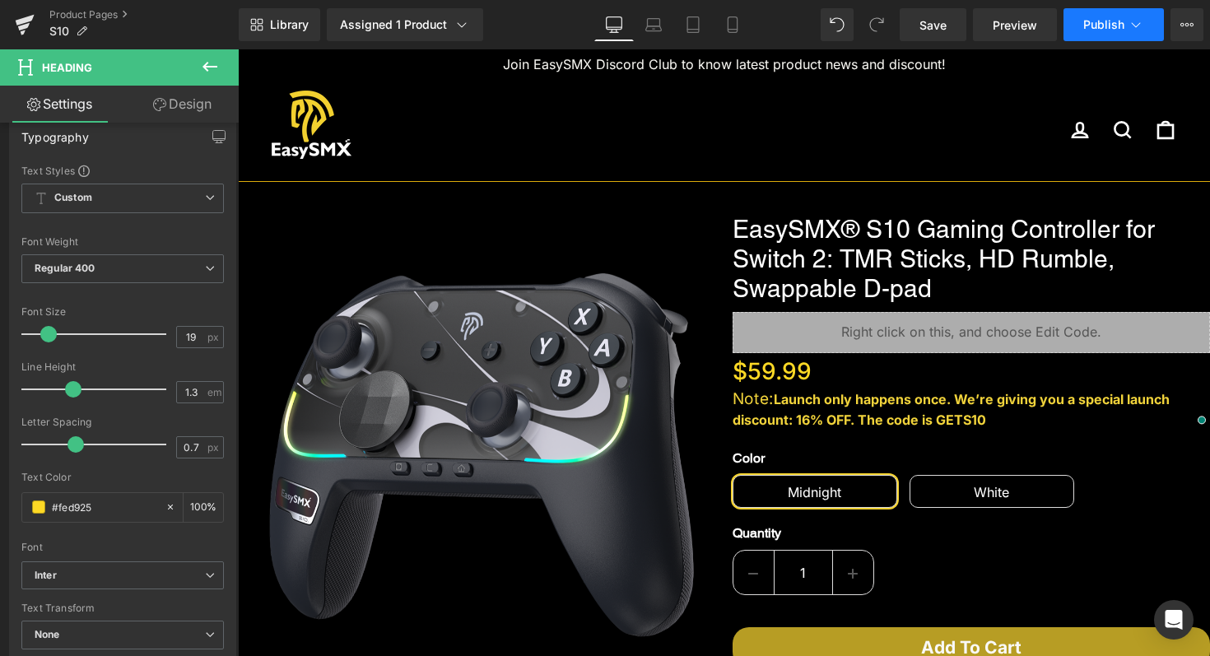
click at [1115, 26] on span "Publish" at bounding box center [1104, 24] width 41 height 13
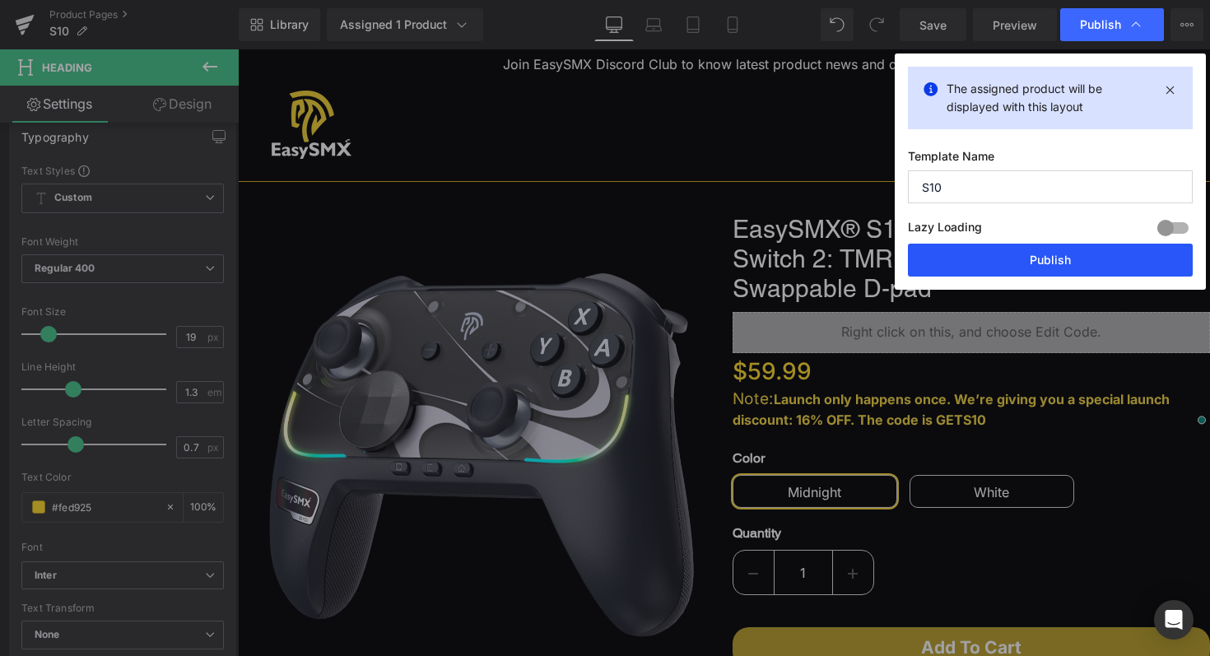
click at [1039, 254] on button "Publish" at bounding box center [1050, 260] width 285 height 33
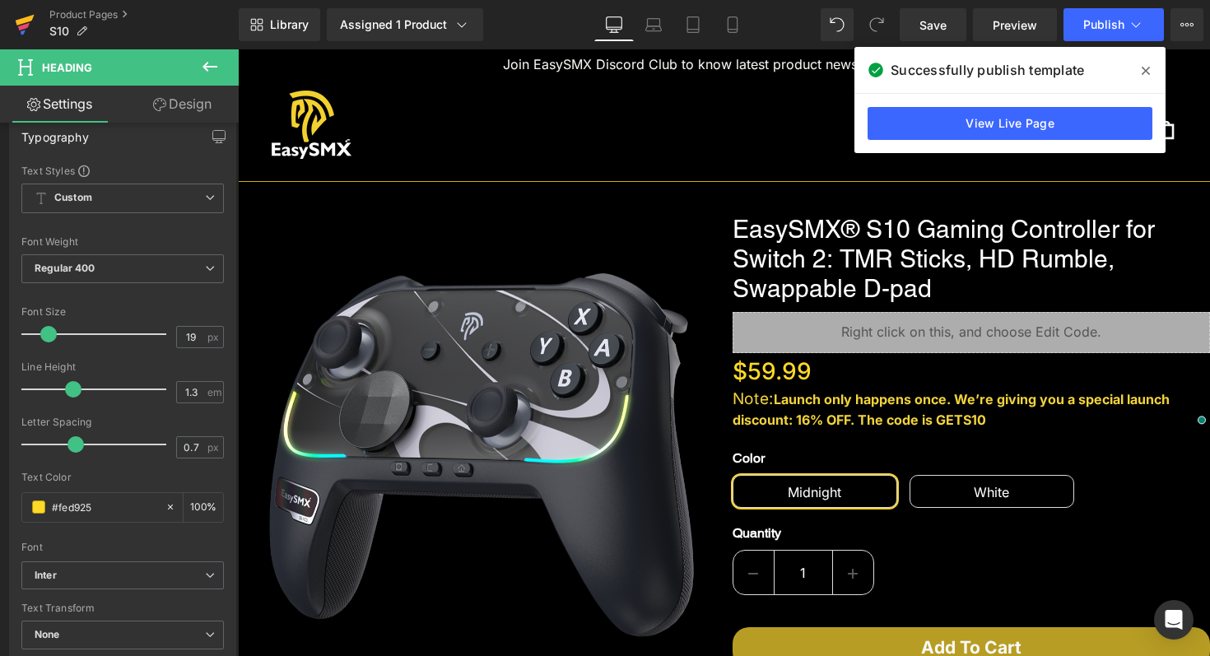
click at [29, 21] on icon at bounding box center [25, 24] width 20 height 41
